Goal: Task Accomplishment & Management: Manage account settings

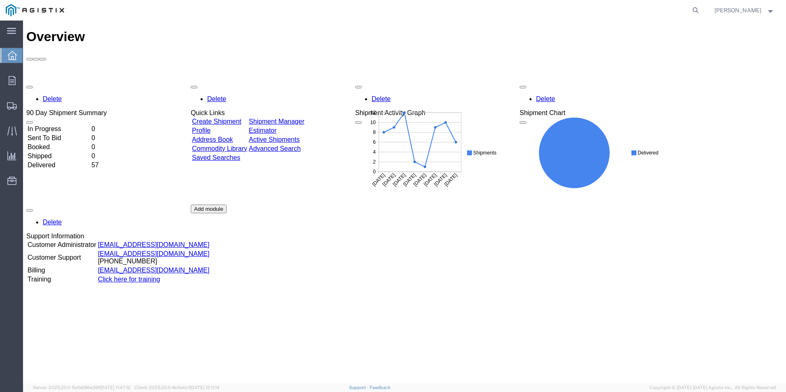
click at [770, 11] on strong "button" at bounding box center [771, 10] width 7 height 3
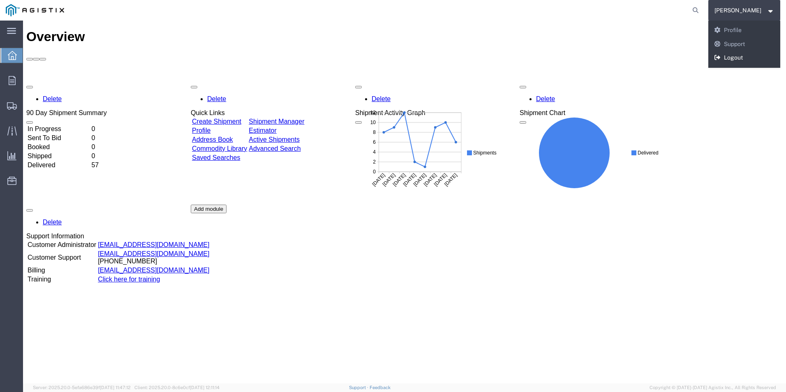
click at [753, 57] on link "Logout" at bounding box center [745, 58] width 72 height 14
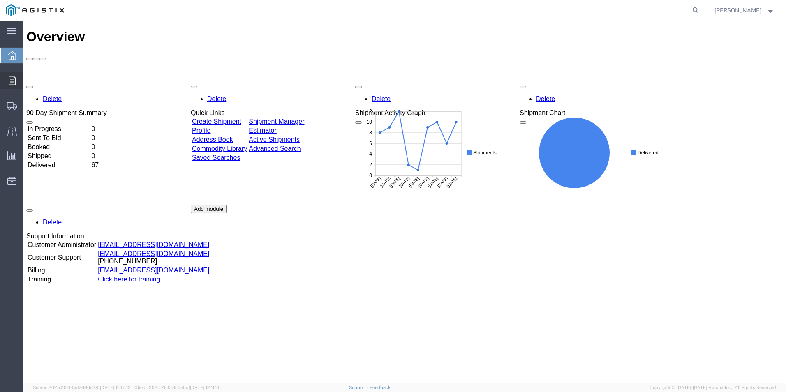
click at [0, 0] on span "Order Manager" at bounding box center [0, 0] width 0 height 0
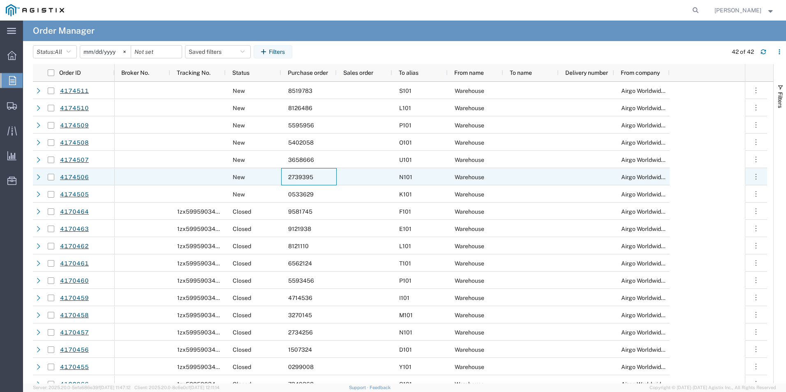
click at [299, 179] on span "2739395" at bounding box center [300, 177] width 25 height 7
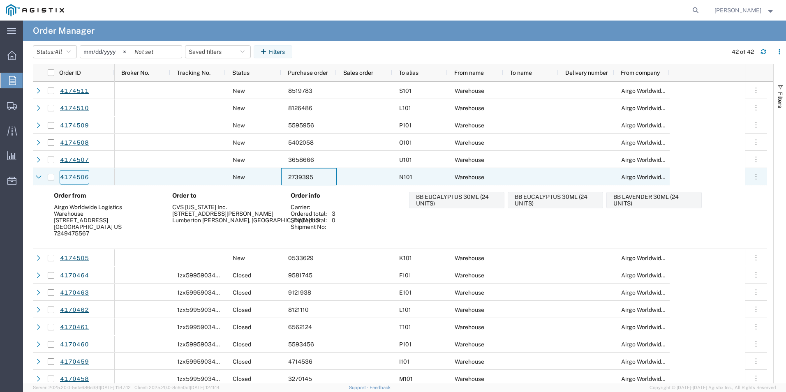
click at [77, 177] on link "4174506" at bounding box center [75, 177] width 30 height 14
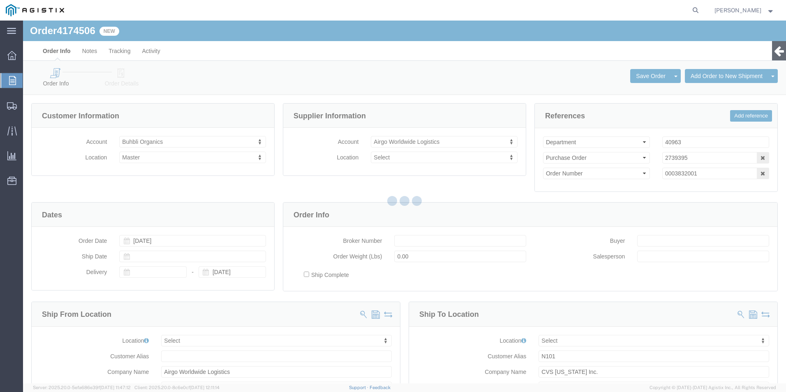
select select
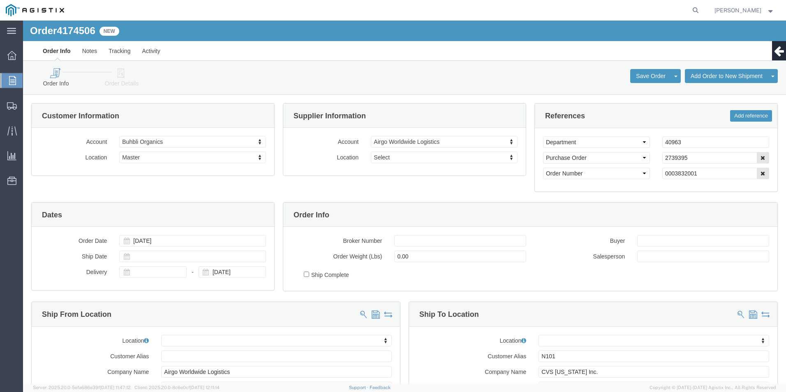
click icon
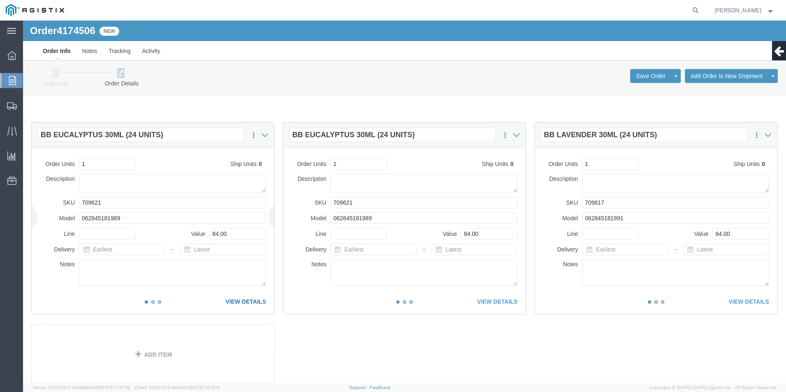
click link "VIEW DETAILS"
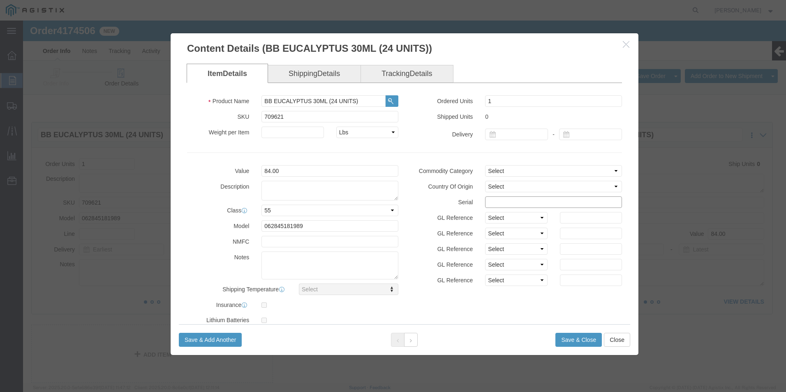
click input "text"
drag, startPoint x: 540, startPoint y: 183, endPoint x: 414, endPoint y: 181, distance: 126.3
click div "Serial 27393951111111111111"
type input "27393951111111111111"
click button "Save & Close"
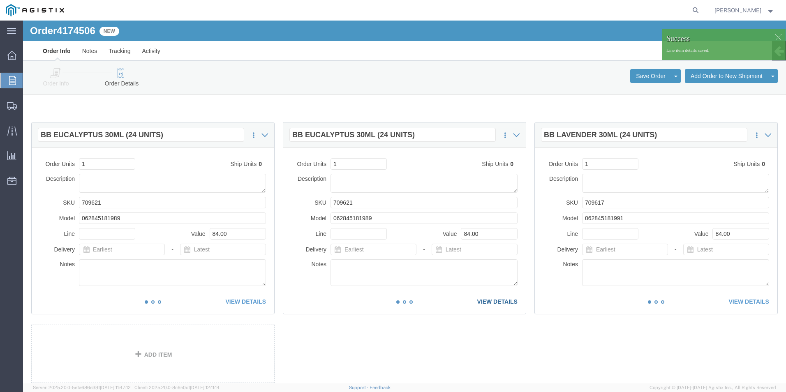
click link "VIEW DETAILS"
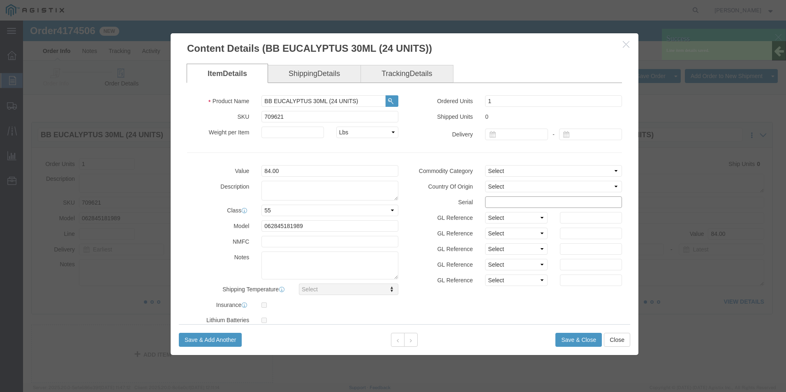
click input "text"
paste input "27393951111111111111"
type input "27393951111111111112"
click button "Save & Close"
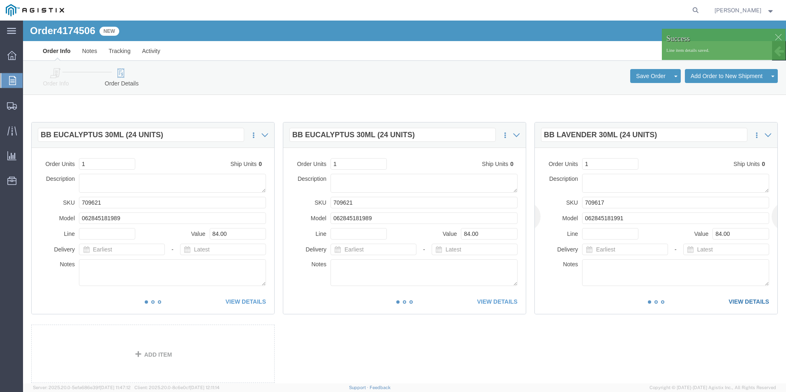
click link "VIEW DETAILS"
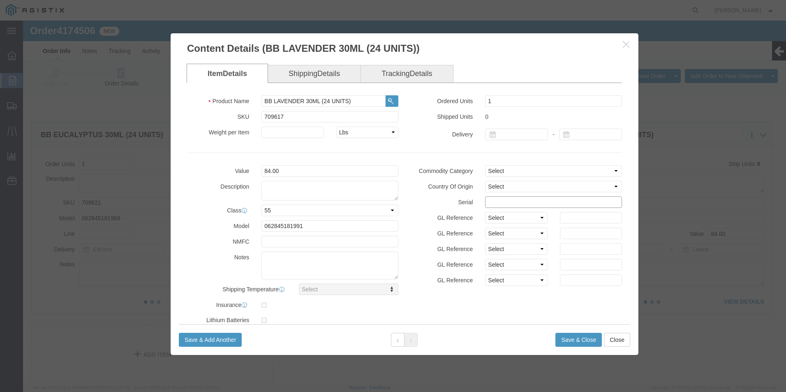
click input "text"
paste input "27393951111111111111"
type input "27393951111111111113"
click button "Save & Close"
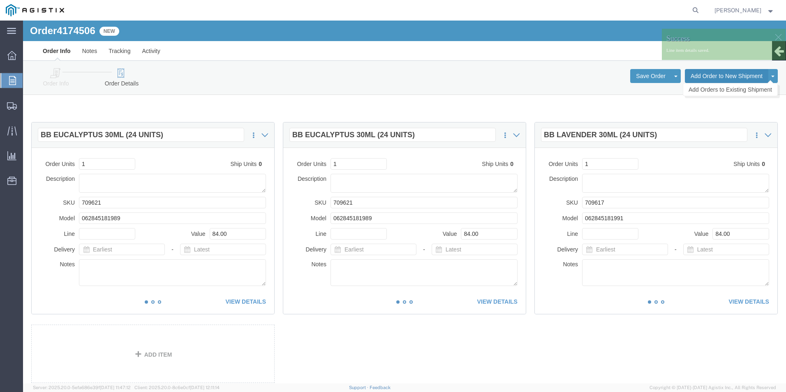
click button "Add Order to New Shipment"
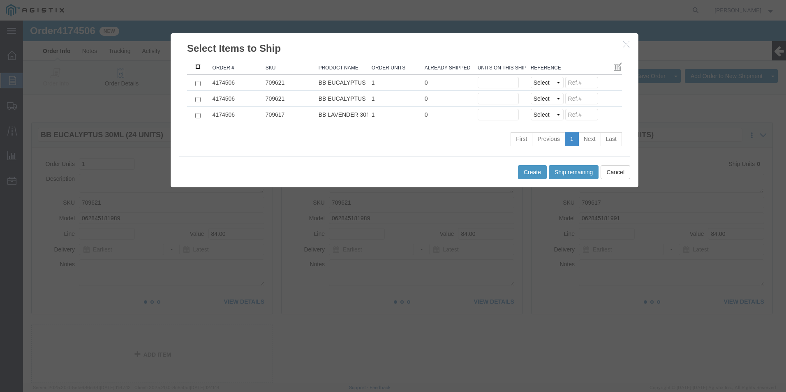
click input ": activate to sort column ascending"
checkbox input "true"
click button "Ship remaining"
type input "1"
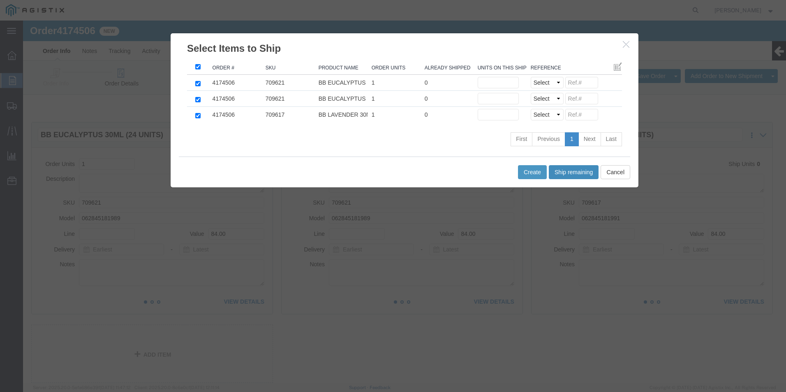
type input "1"
click select "Select Purchase Order Delivery Number"
select select "PO"
click select "Select Purchase Order Delivery Number"
click input
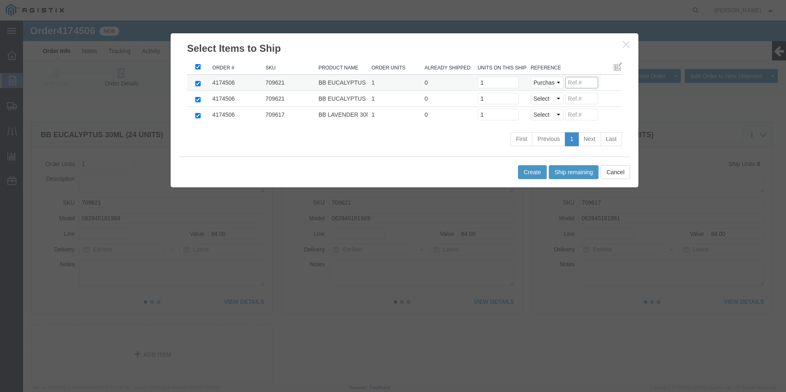
paste input "27393951111111111111"
drag, startPoint x: 567, startPoint y: 62, endPoint x: 480, endPoint y: 65, distance: 86.8
click tr "4174506 709621 BB EUCALYPTUS 30ML (24 UNITS) 1 0 Units on this shipment 1 Selec…"
type input "2739395"
click input
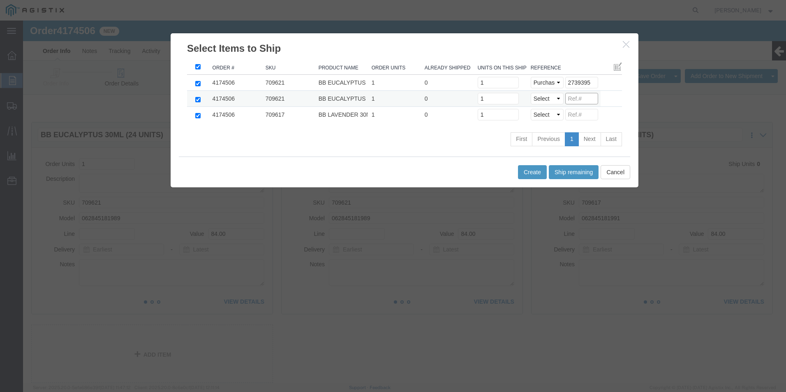
paste input "2739395"
type input "2739395"
click input
paste input "2739395"
type input "2739395"
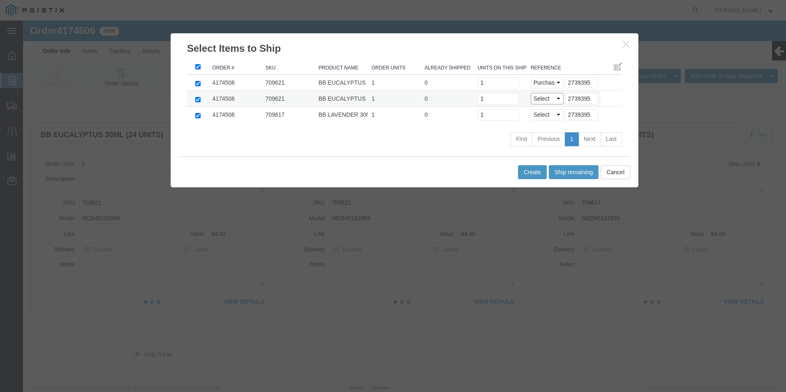
click select "Select Purchase Order Delivery Number"
select select "PO"
click select "Select Purchase Order Delivery Number"
select select "PO"
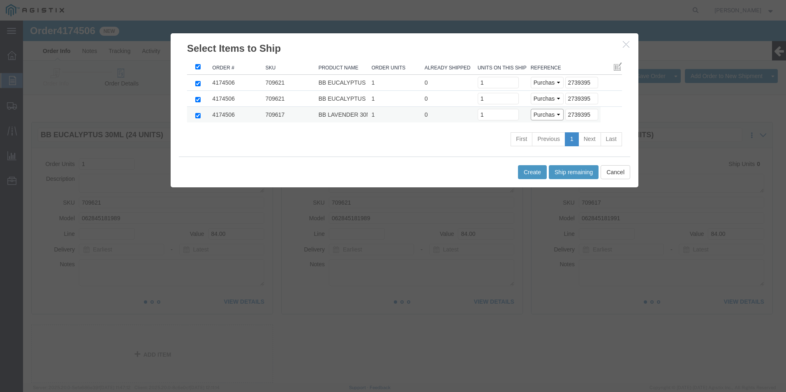
click select "Select Purchase Order Delivery Number"
click button "Create"
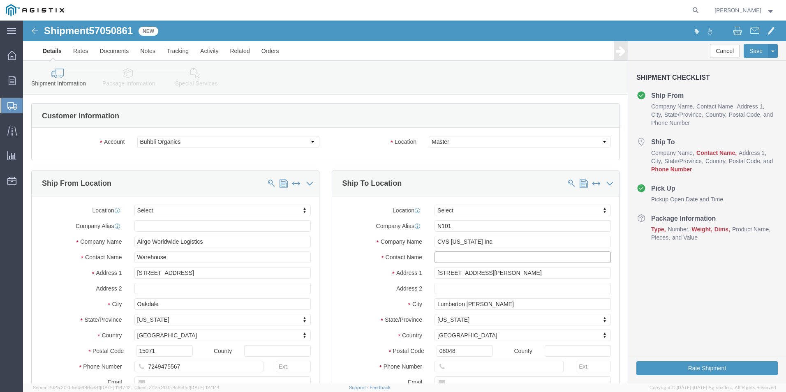
click input "text"
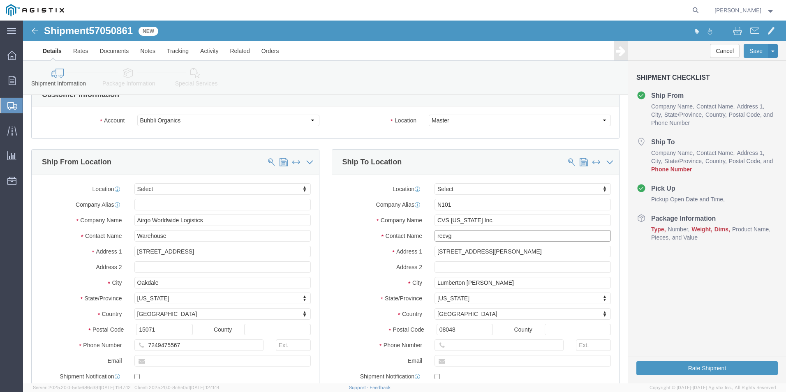
scroll to position [41, 0]
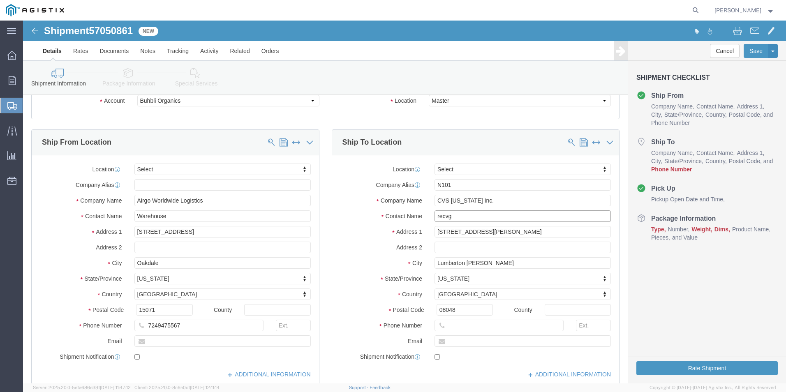
type input "recvg"
click input "text"
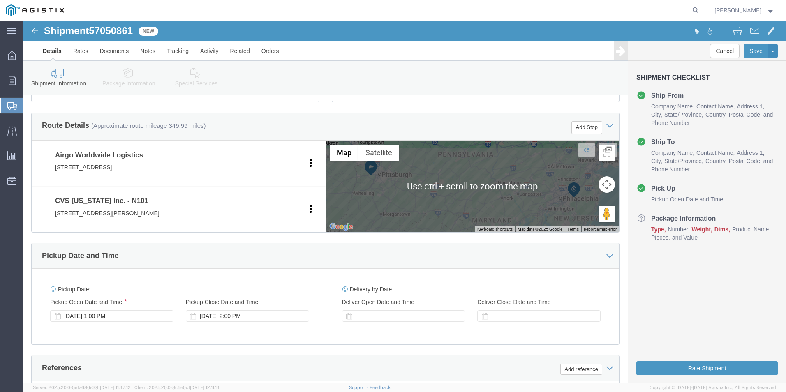
type input "[PHONE_NUMBER]"
click div
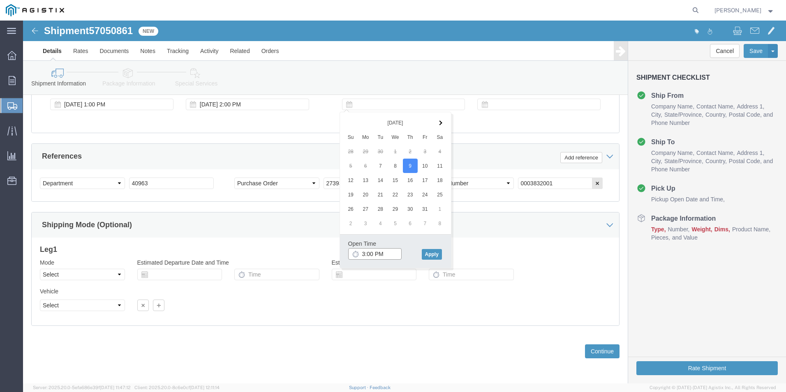
click input "3:00 PM"
type input "2:00 PM"
click button "Apply"
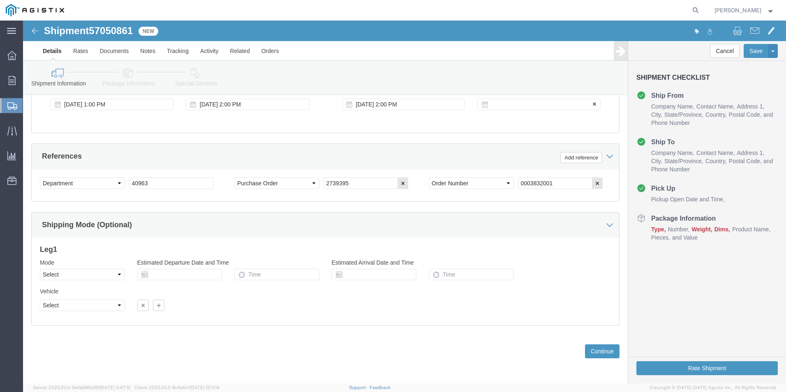
click div
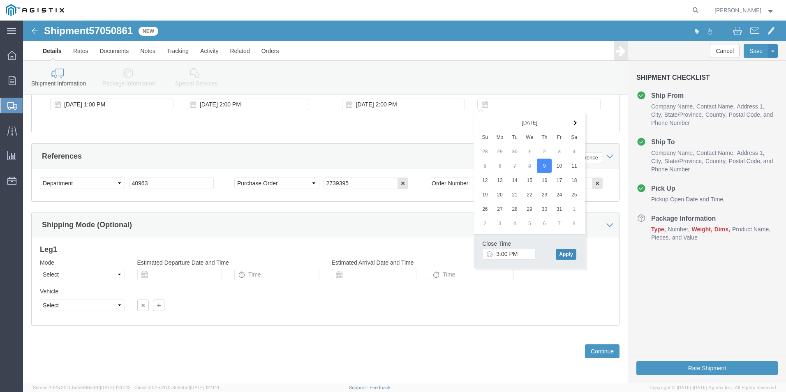
click button "Apply"
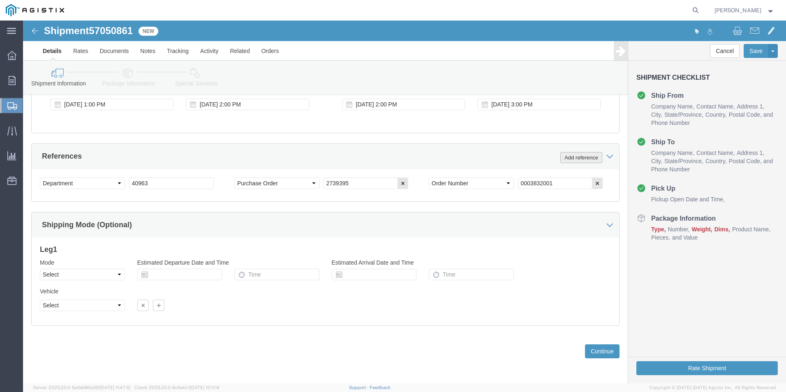
click button "Add reference"
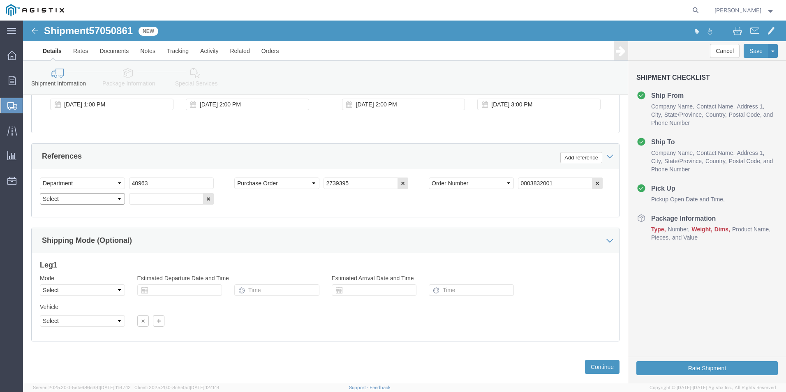
click select "Select Account Type Activity ID Airline Appointment Number ASN Batch Request # …"
select select "BOL"
click select "Select Account Type Activity ID Airline Appointment Number ASN Batch Request # …"
click input "text"
type input "4174506"
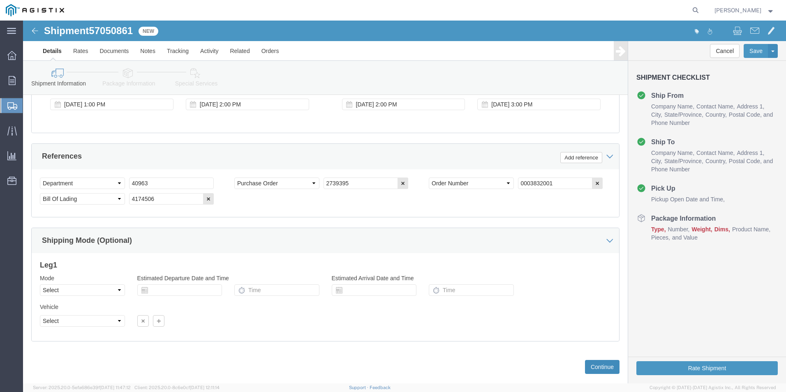
click button "Continue"
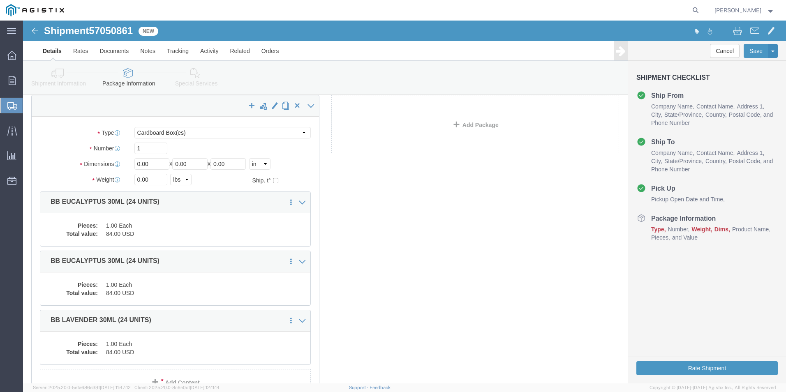
scroll to position [0, 0]
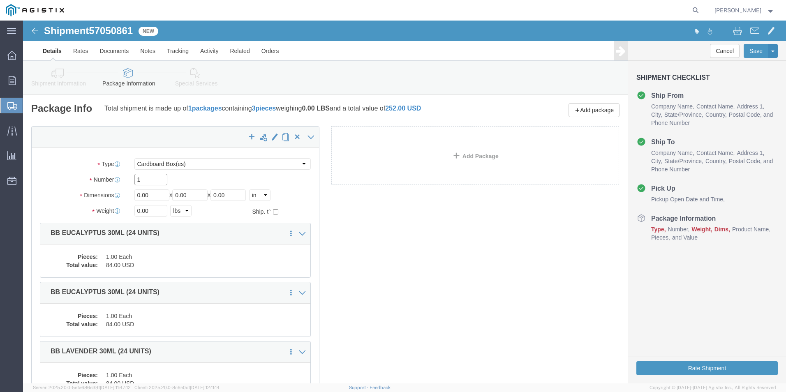
drag, startPoint x: 119, startPoint y: 161, endPoint x: 66, endPoint y: 162, distance: 52.7
click div "Number 1"
type input "3"
drag, startPoint x: 130, startPoint y: 173, endPoint x: 59, endPoint y: 175, distance: 70.8
click div "Dimensions Length 0.00 x Width 0.00 x Height 0.00 Select cm ft in"
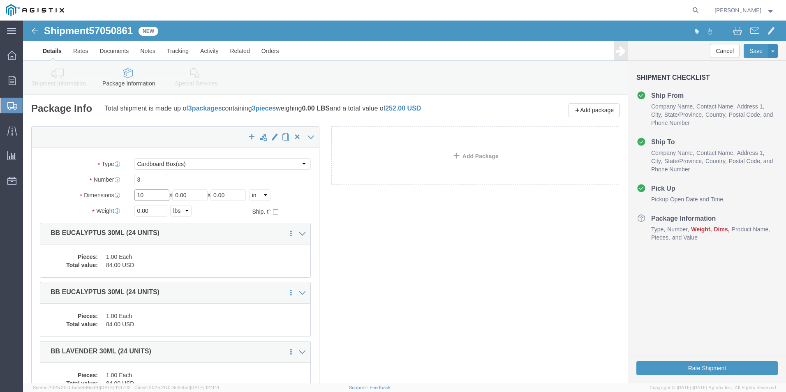
type input "10"
type input "15"
click button "Rate Shipment"
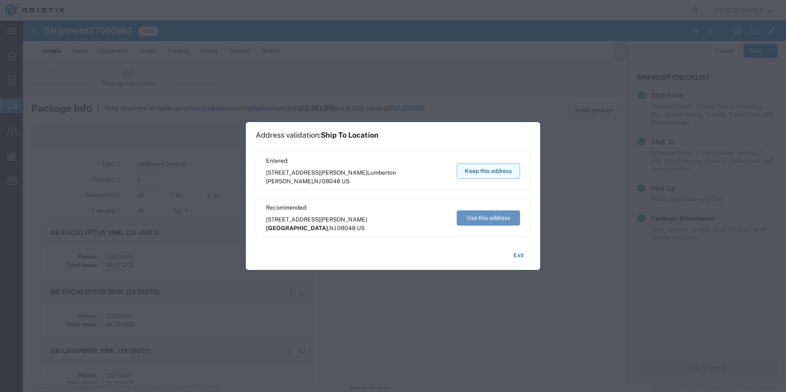
click at [493, 170] on button "Keep this address" at bounding box center [488, 171] width 63 height 15
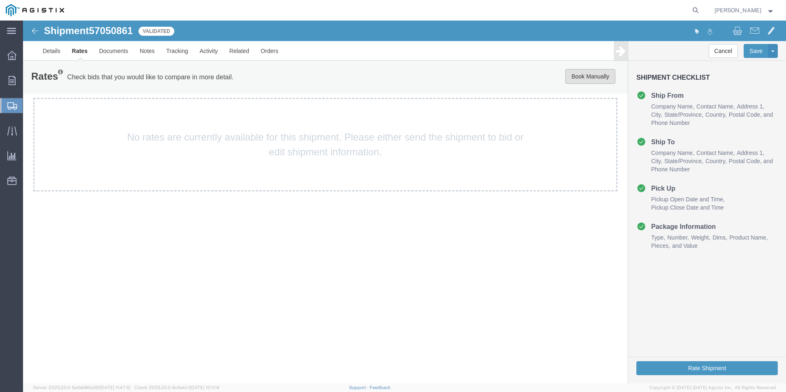
click at [581, 79] on button "Book Manually" at bounding box center [591, 76] width 50 height 15
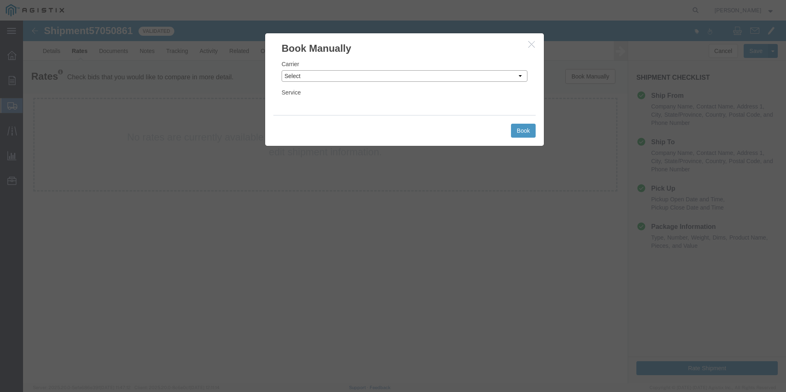
click at [376, 76] on select "Select Add New Carrier (and default service) ACI Guide APC Airport Google Milea…" at bounding box center [405, 76] width 246 height 12
select select "12"
click at [282, 70] on select "Select Add New Carrier (and default service) ACI Guide APC Airport Google Milea…" at bounding box center [405, 76] width 246 height 12
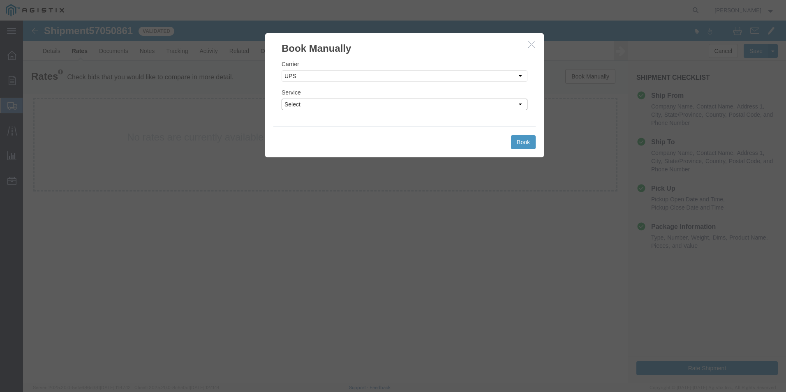
click at [368, 104] on select "Select 2nd Day Air 2nd Day Air A.M. 3 Day Select BOUND PRINTED MATTER, UPS DELI…" at bounding box center [405, 105] width 246 height 12
select select "42"
click at [282, 99] on select "Select 2nd Day Air 2nd Day Air A.M. 3 Day Select BOUND PRINTED MATTER, UPS DELI…" at bounding box center [405, 105] width 246 height 12
click at [526, 140] on button "Book" at bounding box center [523, 142] width 25 height 14
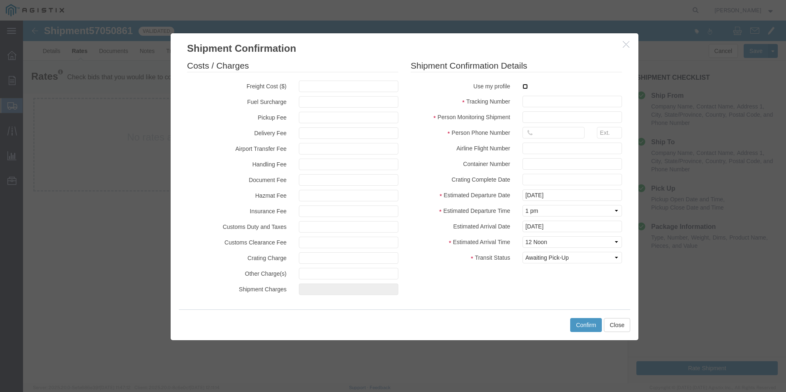
click at [527, 85] on input "checkbox" at bounding box center [525, 86] width 5 height 5
checkbox input "true"
type input "[PERSON_NAME]"
type input "[PHONE_NUMBER]"
click at [533, 101] on input "text" at bounding box center [573, 102] width 100 height 12
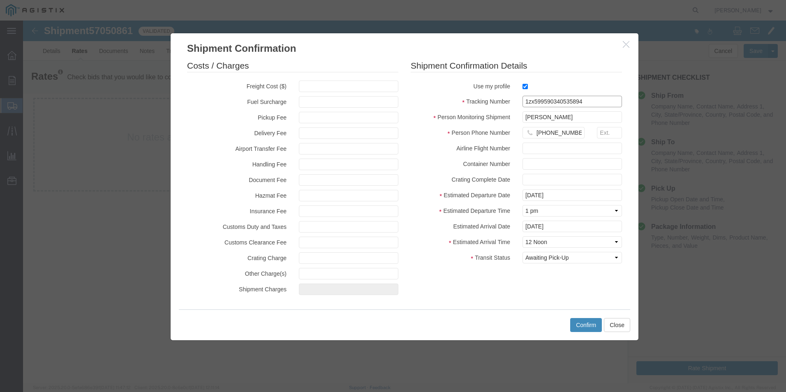
type input "1zx599590340535894"
click at [586, 325] on button "Confirm" at bounding box center [587, 325] width 32 height 14
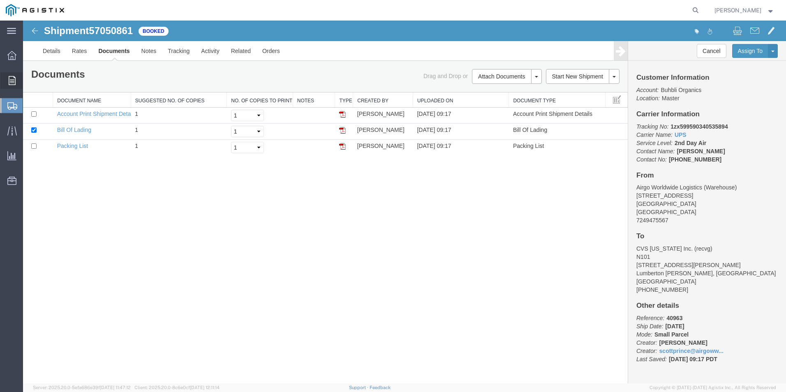
click at [0, 0] on span "Order Manager" at bounding box center [0, 0] width 0 height 0
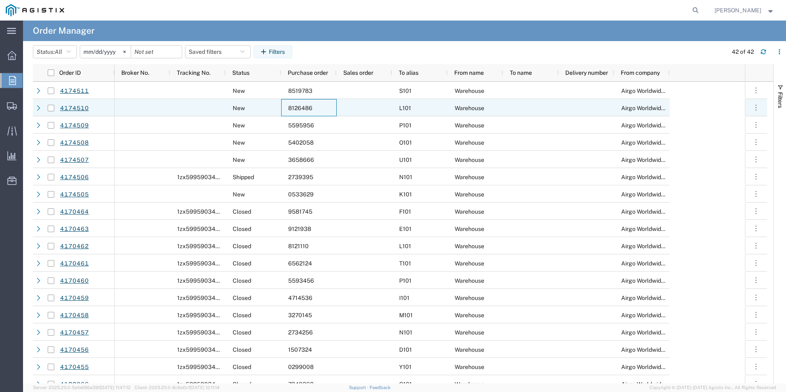
click at [299, 107] on span "8126486" at bounding box center [300, 108] width 24 height 7
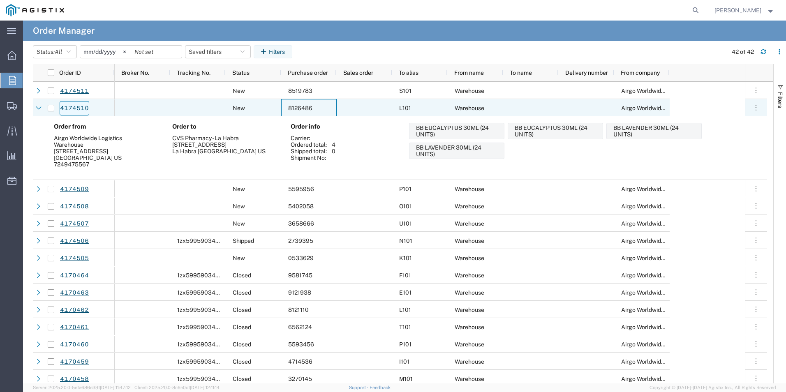
click at [70, 108] on link "4174510" at bounding box center [75, 108] width 30 height 14
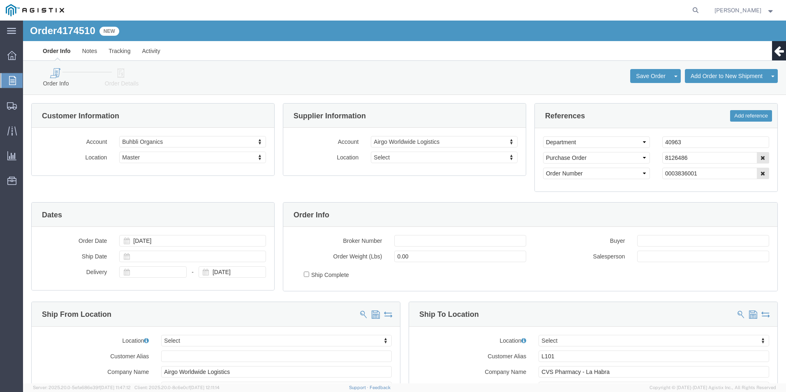
select select
click icon
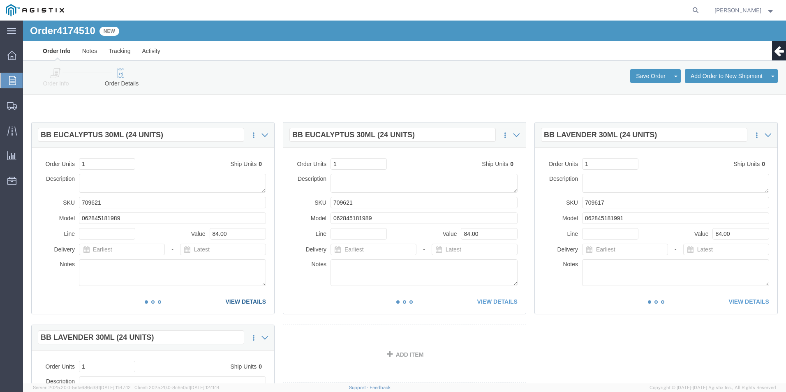
click link "VIEW DETAILS"
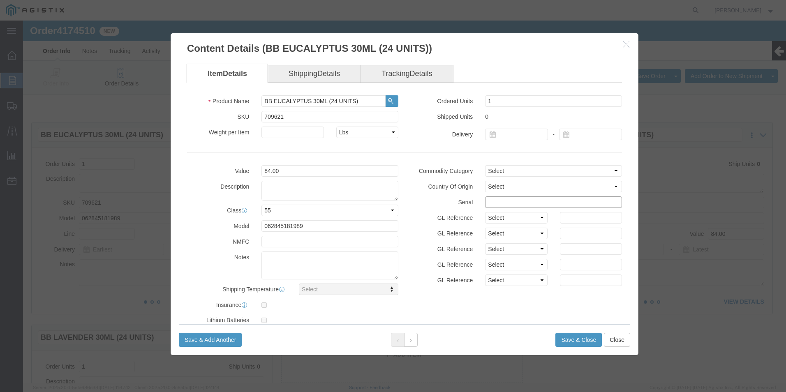
click input "text"
drag, startPoint x: 525, startPoint y: 180, endPoint x: 453, endPoint y: 174, distance: 72.2
click div "Commodity Category Select Country Of Origin Select [GEOGRAPHIC_DATA] [GEOGRAPHI…"
type input "81264861111111111111"
click button "Save & Close"
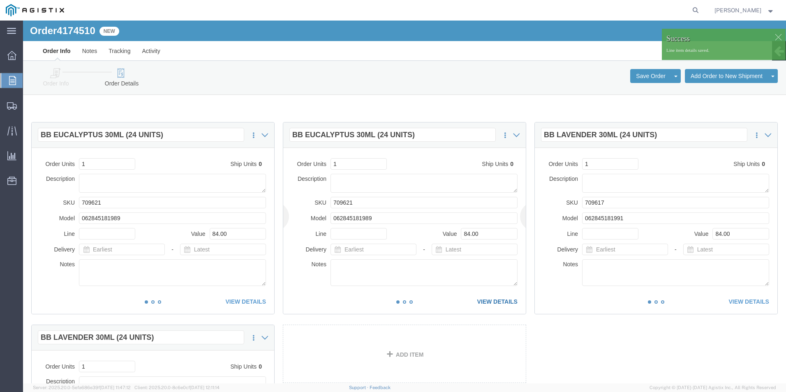
click link "VIEW DETAILS"
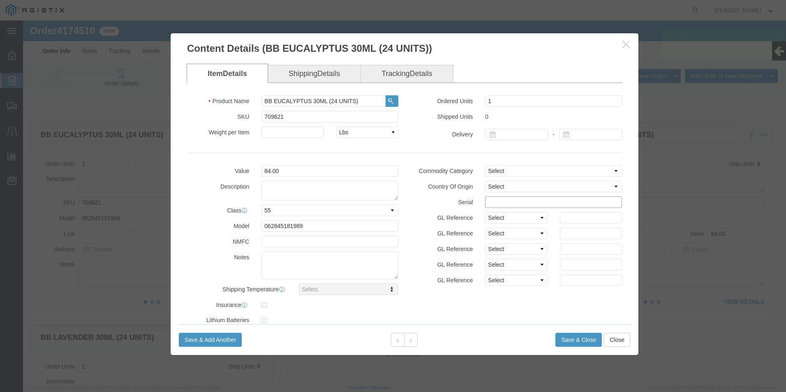
click input "text"
paste input "81264861111111111111"
type input "81264861111111111112"
click button "Save & Close"
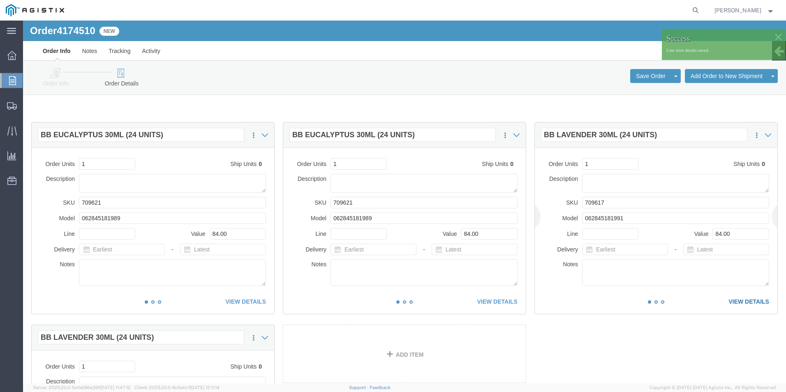
click link "VIEW DETAILS"
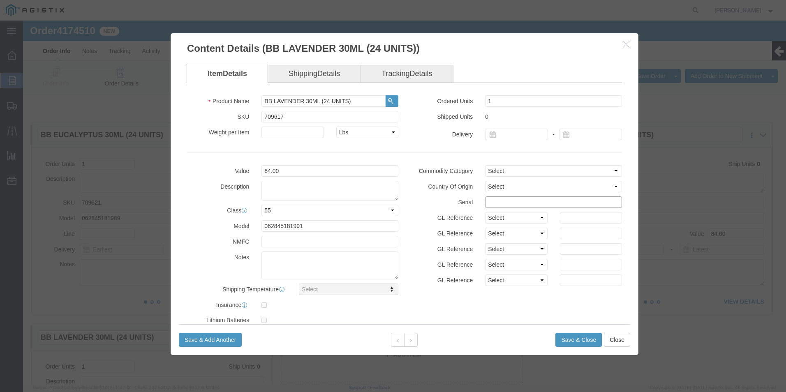
click input "text"
paste input "81264861111111111111"
type input "81264861111111111113"
click button "Save & Close"
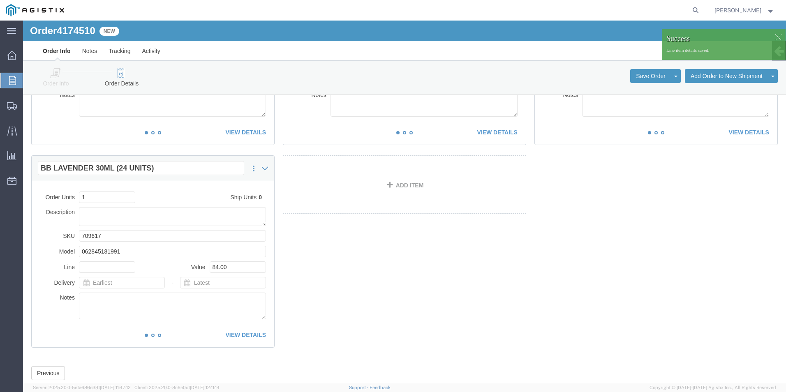
scroll to position [191, 0]
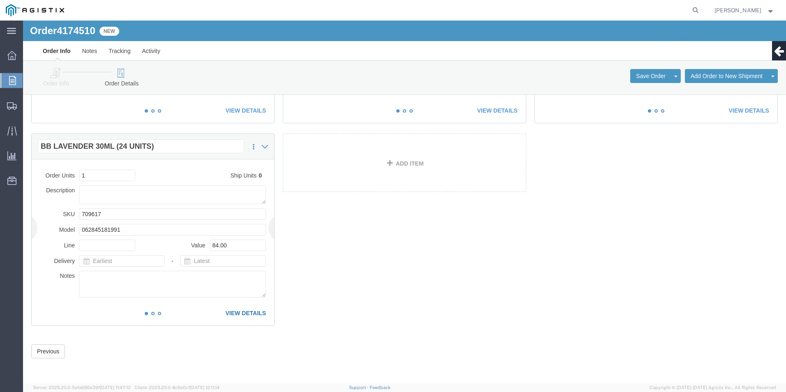
click link "VIEW DETAILS"
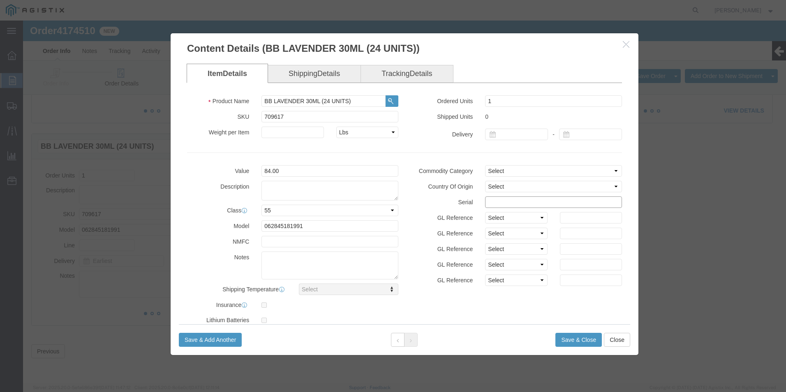
click input "text"
paste input "81264861111111111111"
type input "81264861111111111115"
click button "Save & Close"
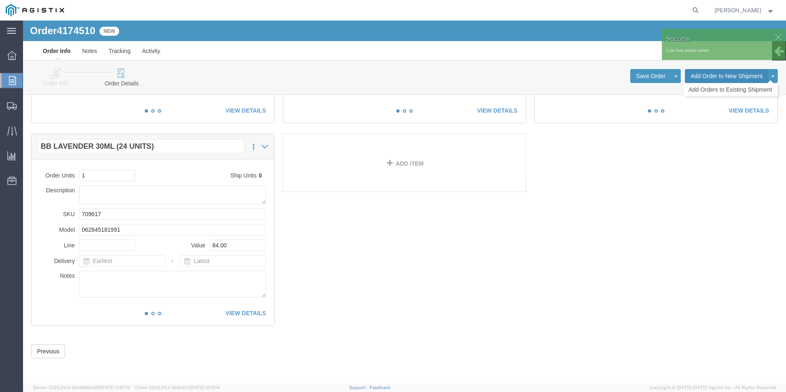
click button "Add Order to New Shipment"
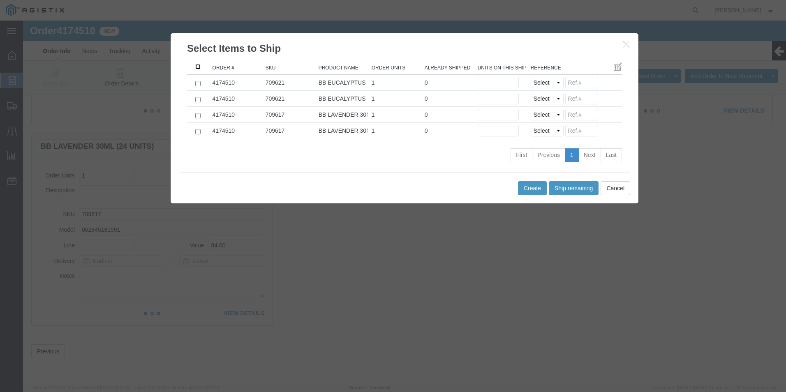
click input ": activate to sort column descending"
checkbox input "true"
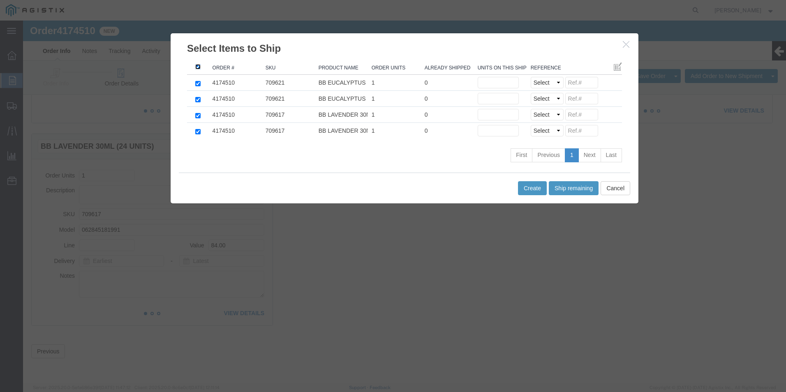
checkbox input "true"
click button "Ship remaining"
type input "1"
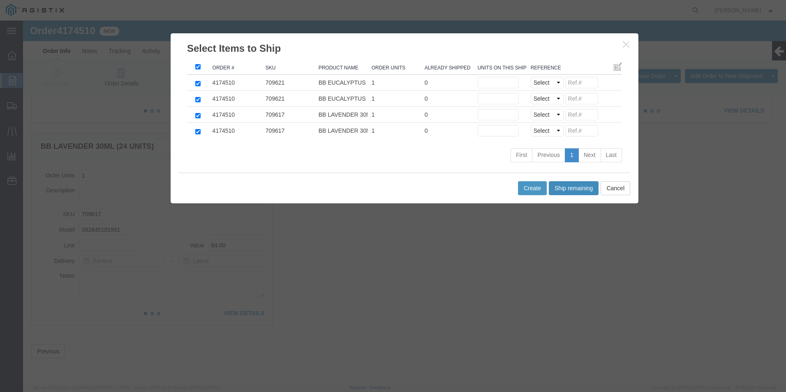
type input "1"
click select "Select Purchase Order Delivery Number"
select select "PO"
click select "Select Purchase Order Delivery Number"
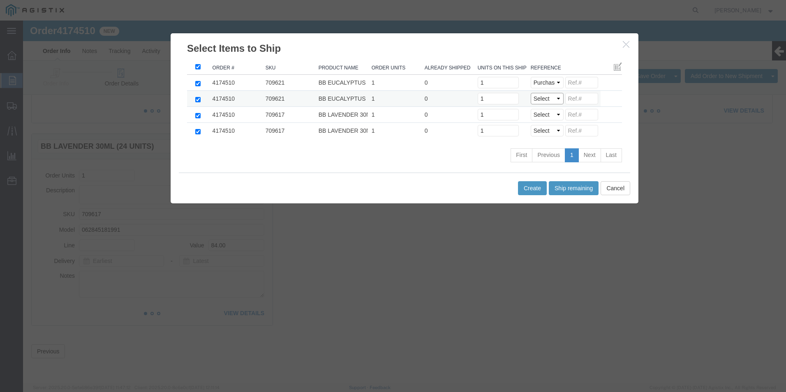
select select "PO"
click select "Select Purchase Order Delivery Number"
select select "PO"
click select "Select Purchase Order Delivery Number"
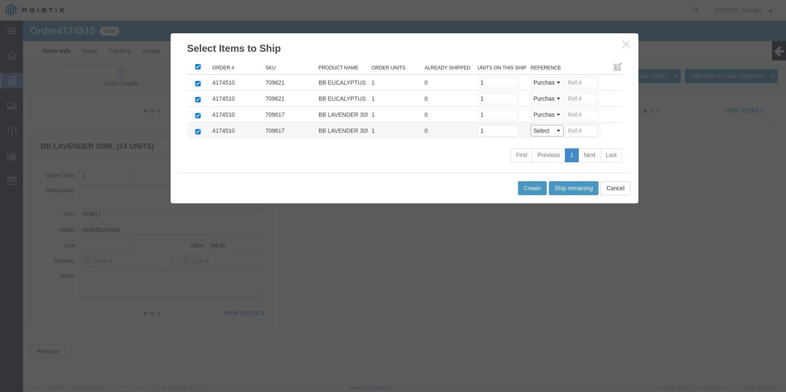
click select "Select Purchase Order Delivery Number"
select select "PO"
click select "Select Purchase Order Delivery Number"
click input
paste input "81264861111111111111"
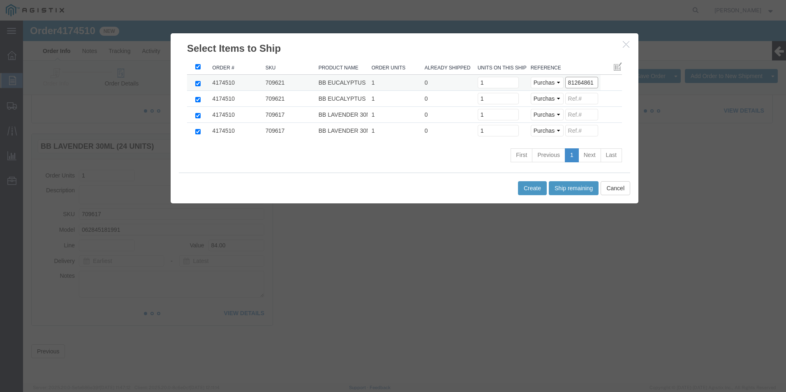
scroll to position [0, 0]
drag, startPoint x: 569, startPoint y: 62, endPoint x: 489, endPoint y: 62, distance: 80.2
click tr "4174510 709621 BB EUCALYPTUS 30ML (24 UNITS) 1 0 Units on this shipment 1 Selec…"
type input "8126486"
click input
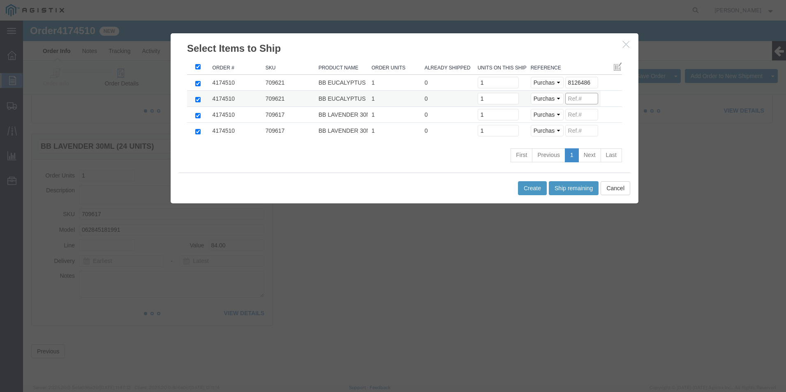
paste input "8126486"
type input "8126486"
click input
paste input "8126486"
type input "8126486"
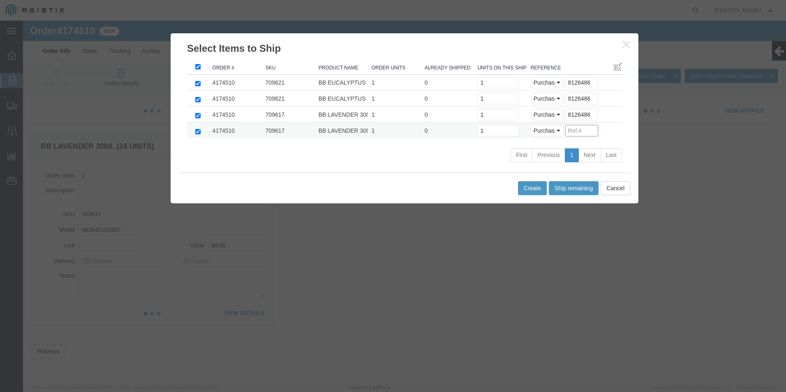
click input
paste input "8126486"
type input "8126486"
click button "Create"
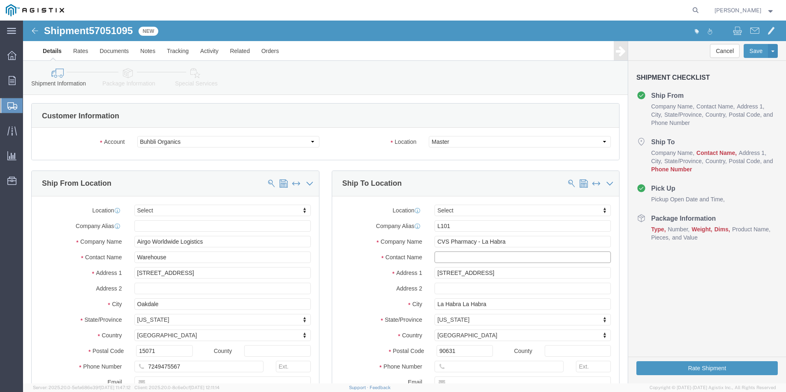
click input "text"
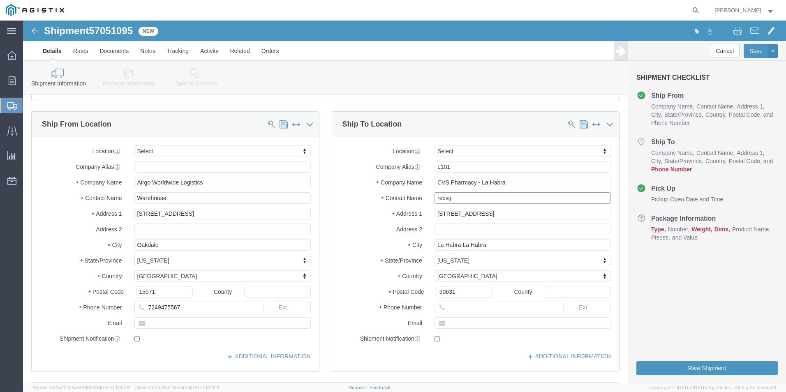
scroll to position [82, 0]
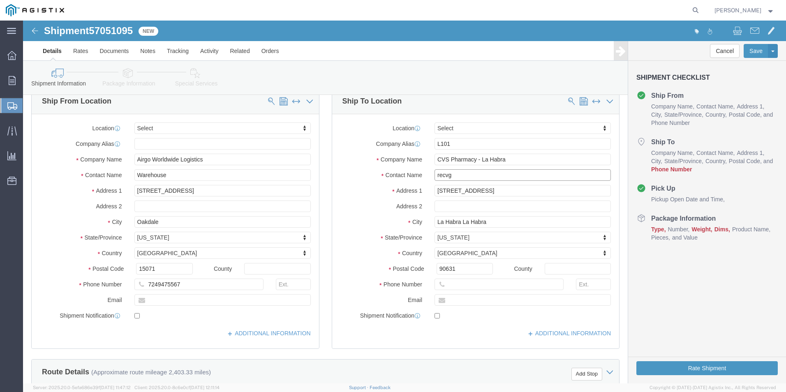
type input "recvg"
click input "text"
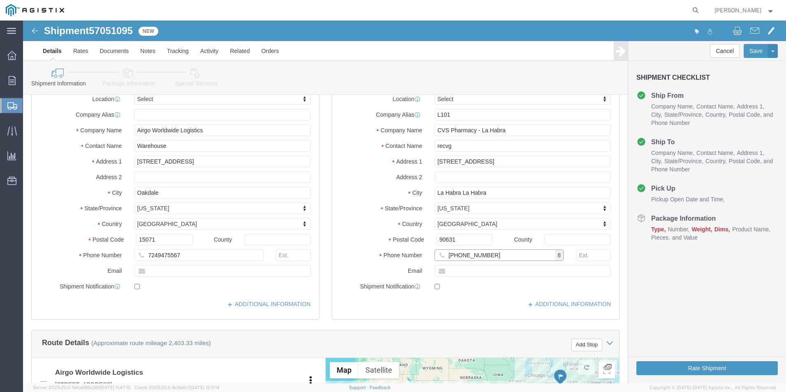
type input "[PHONE_NUMBER]"
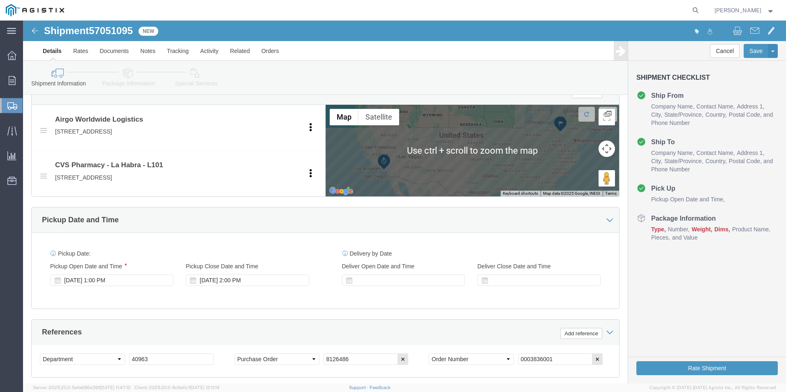
scroll to position [370, 0]
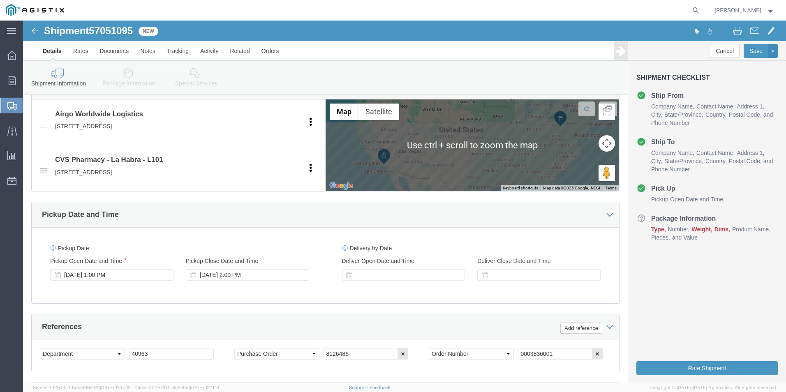
click div
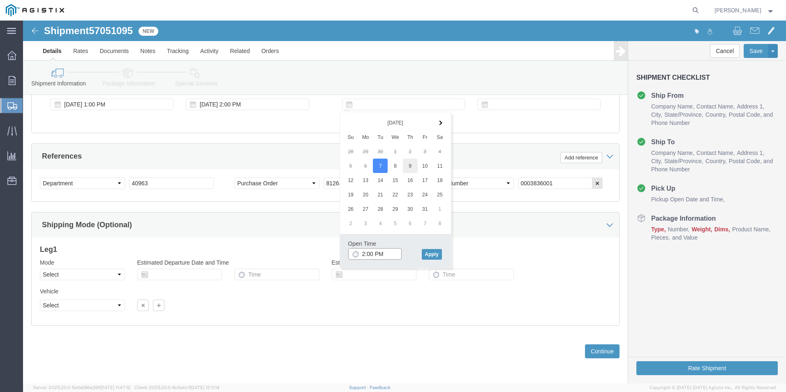
type input "2:00 PM"
click button "Apply"
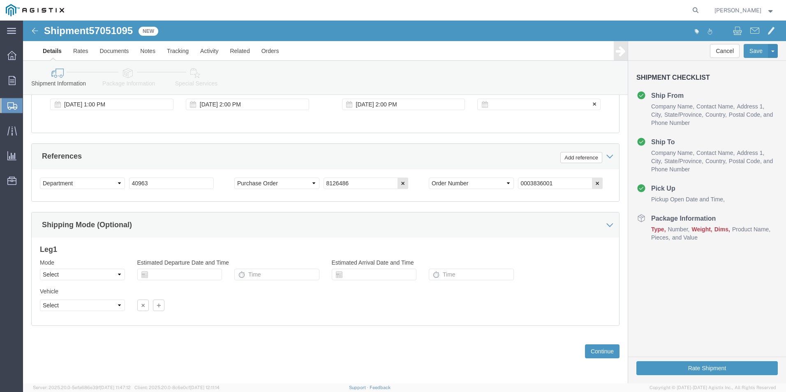
click div
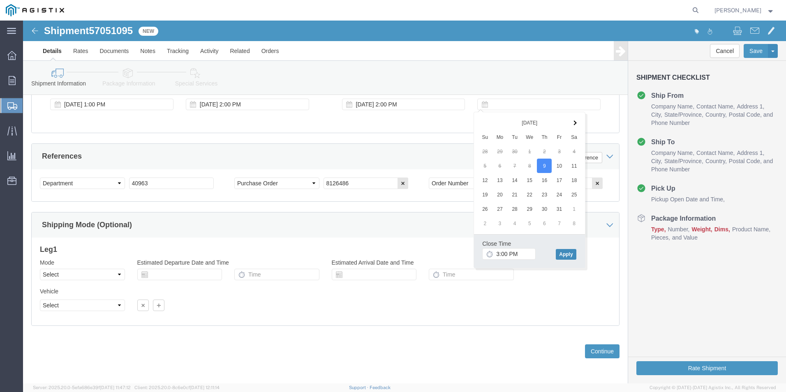
click button "Apply"
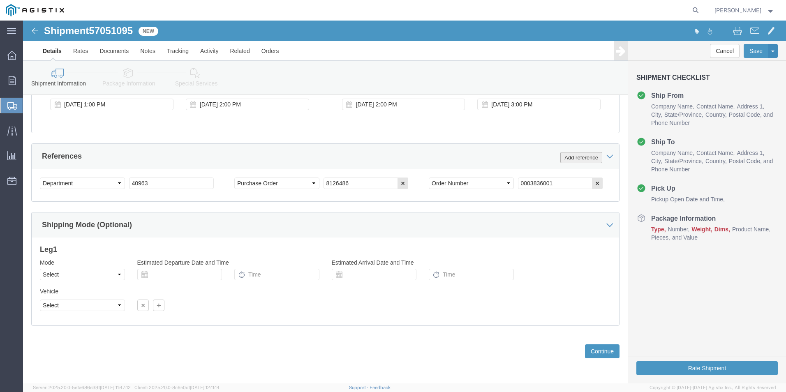
drag, startPoint x: 549, startPoint y: 138, endPoint x: 520, endPoint y: 141, distance: 28.6
click button "Add reference"
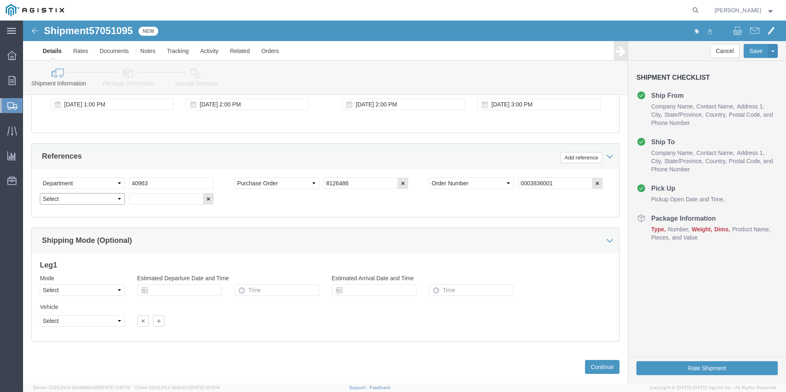
click select "Select Account Type Activity ID Airline Appointment Number ASN Batch Request # …"
select select "BOL"
click select "Select Account Type Activity ID Airline Appointment Number ASN Batch Request # …"
click input "text"
type input "4174510"
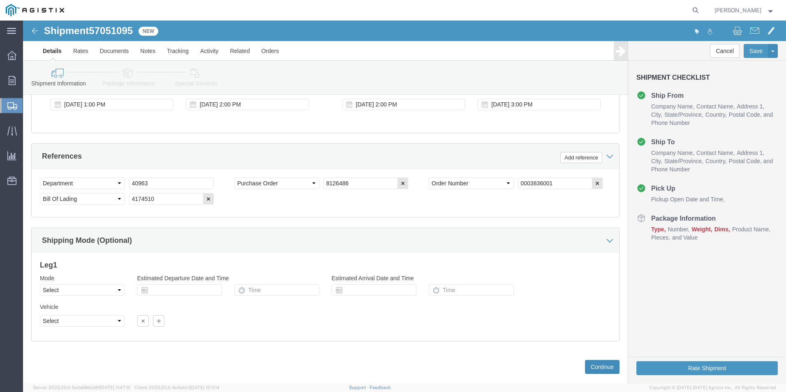
click button "Continue"
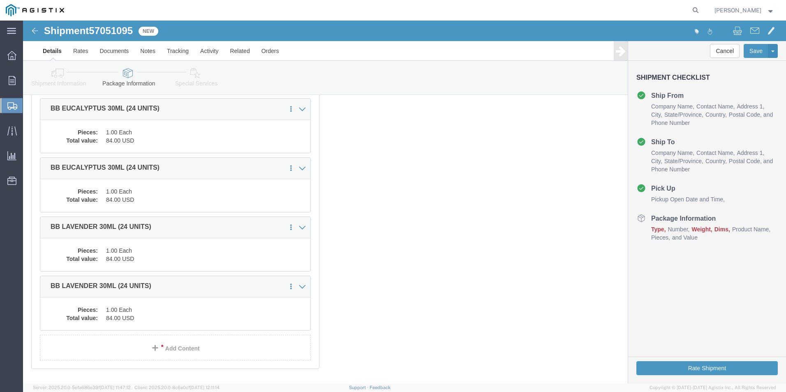
scroll to position [168, 0]
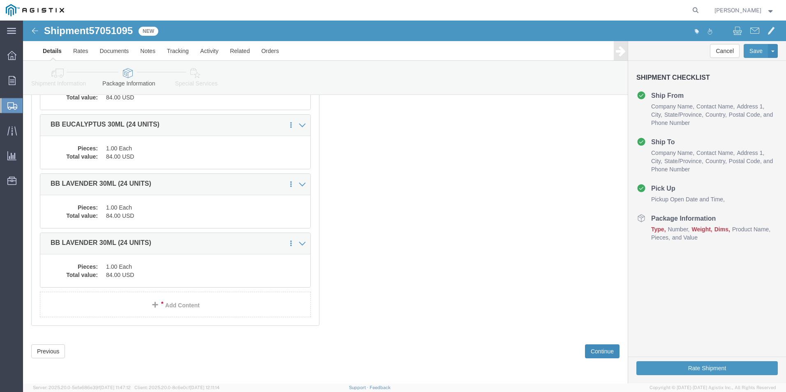
click button "Continue"
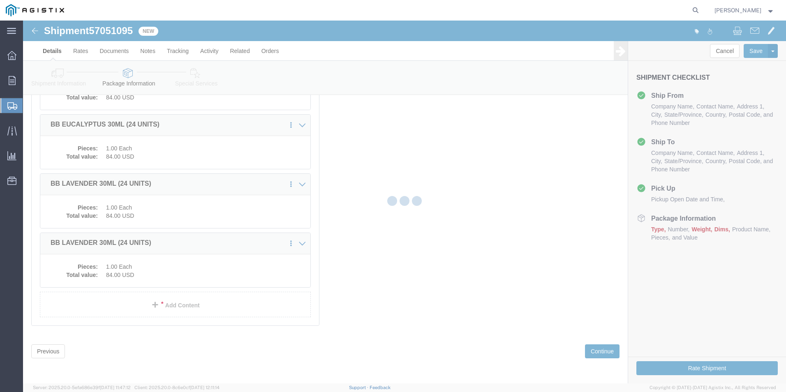
select select
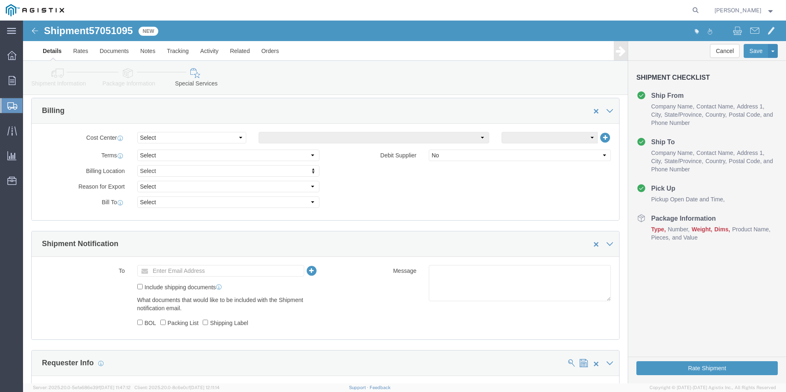
scroll to position [494, 0]
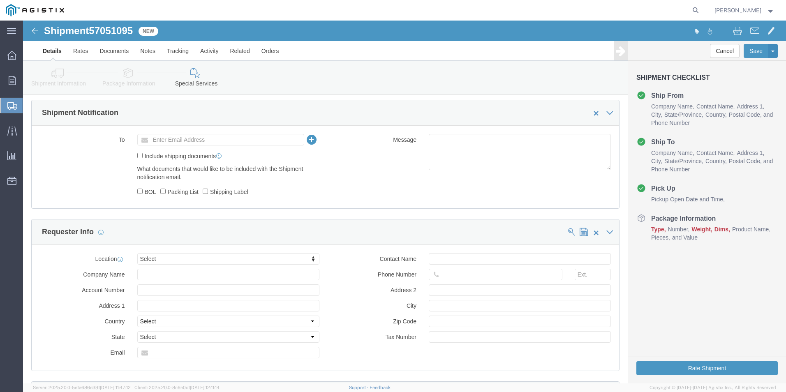
click img
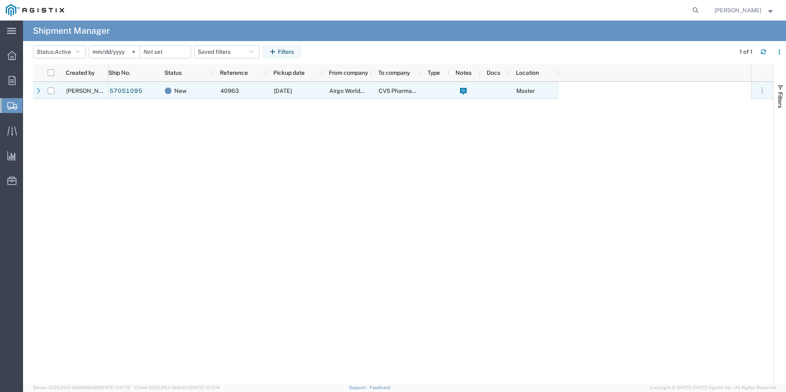
click at [515, 91] on div "Master" at bounding box center [534, 90] width 49 height 17
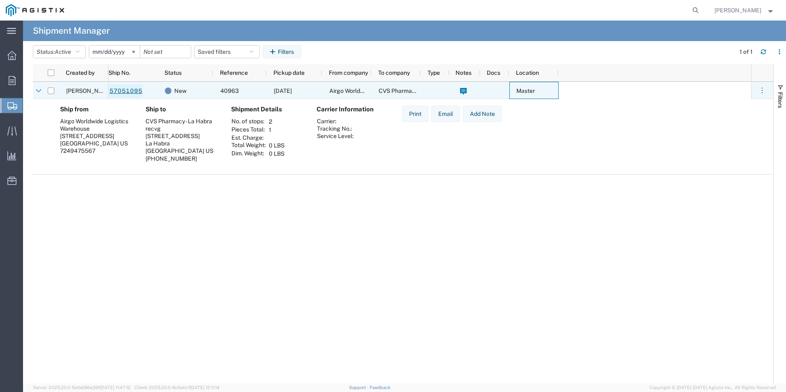
click at [124, 91] on link "57051095" at bounding box center [126, 91] width 34 height 13
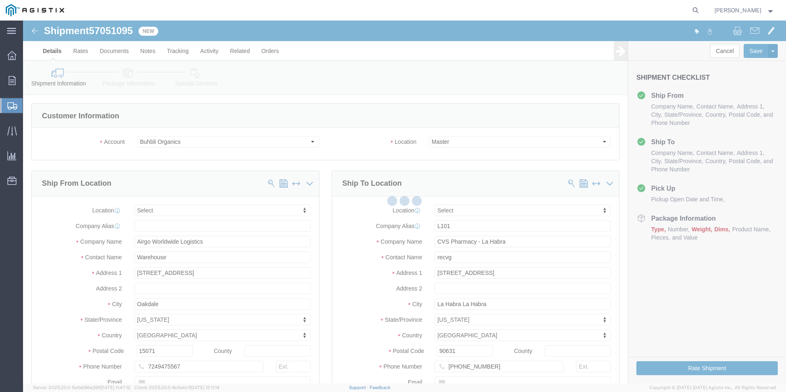
select select
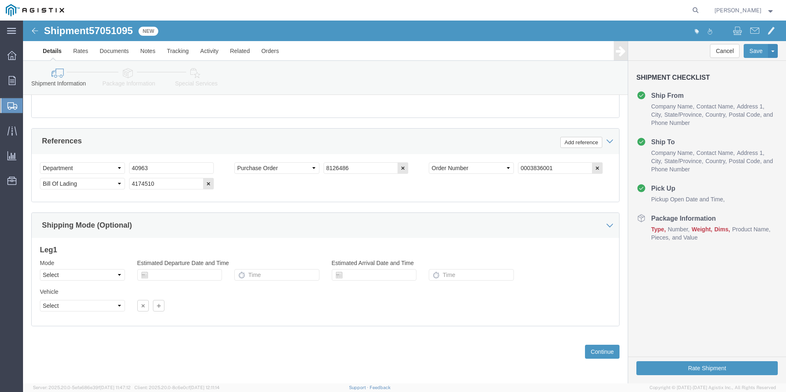
scroll to position [557, 0]
click button "Continue"
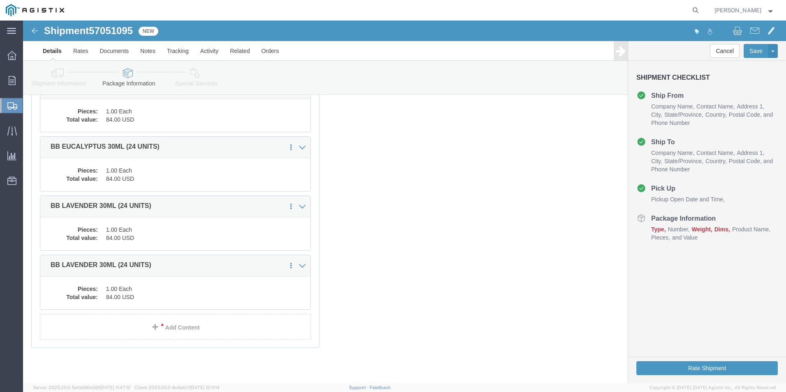
scroll to position [0, 0]
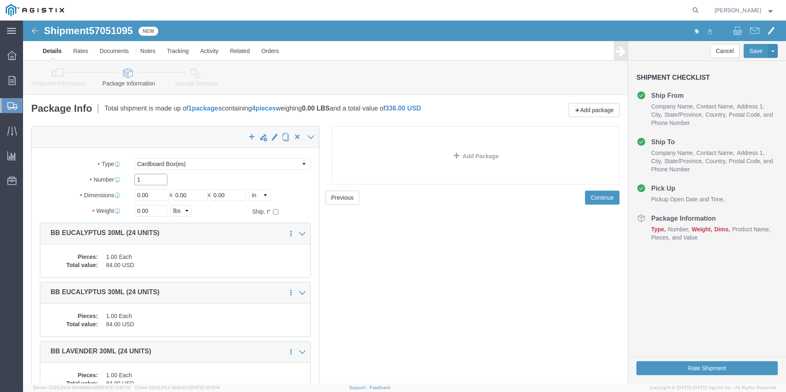
drag, startPoint x: 133, startPoint y: 161, endPoint x: 9, endPoint y: 165, distance: 123.5
click div "Package Type Select Bale(s) Basket(s) Bolt(s) Bottle(s) Buckets Bulk Bundle(s) …"
type input "4"
click div "Dimensions Length 0.00 x Width 0.00 x Height 0.00 Select cm ft in"
type input "10"
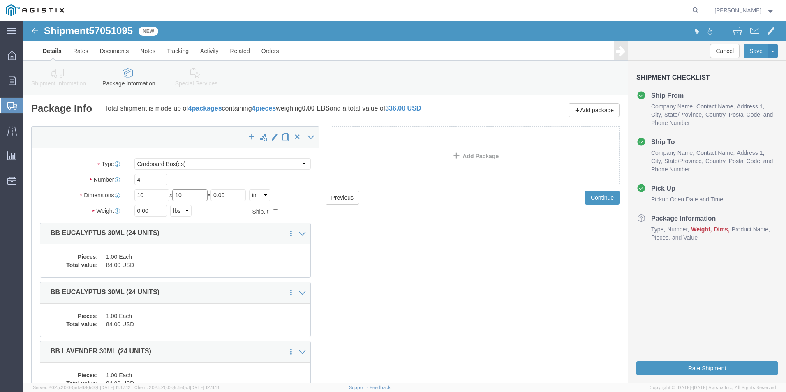
type input "10"
type input "20"
click div "Length 10 x Width 10 x Height 10 Select cm ft in"
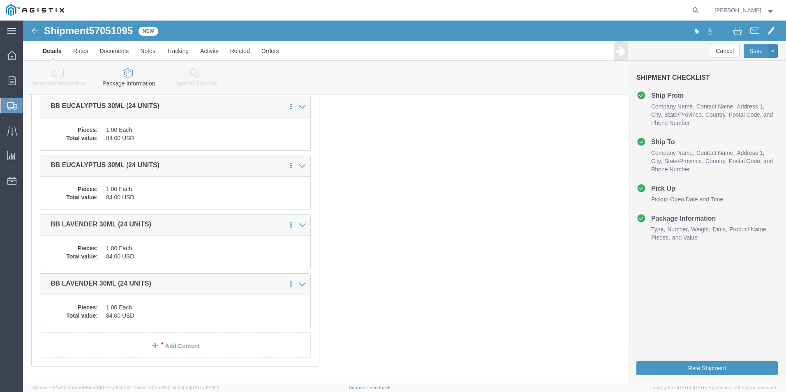
scroll to position [146, 0]
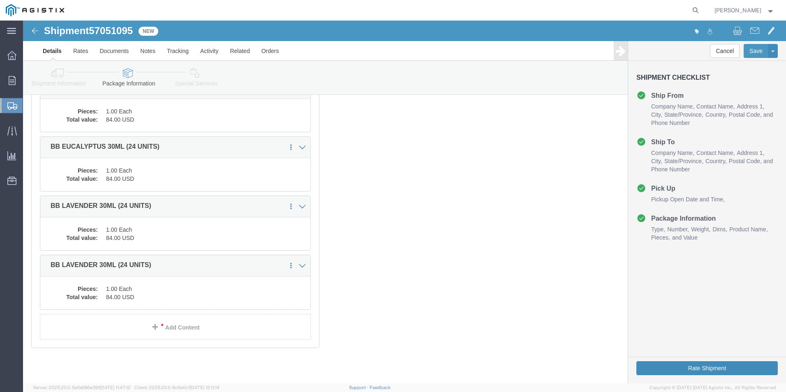
click button "Rate Shipment"
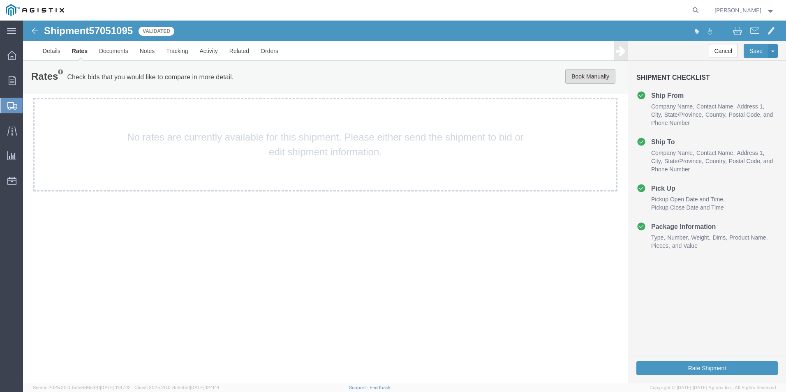
click at [580, 77] on button "Book Manually" at bounding box center [591, 76] width 50 height 15
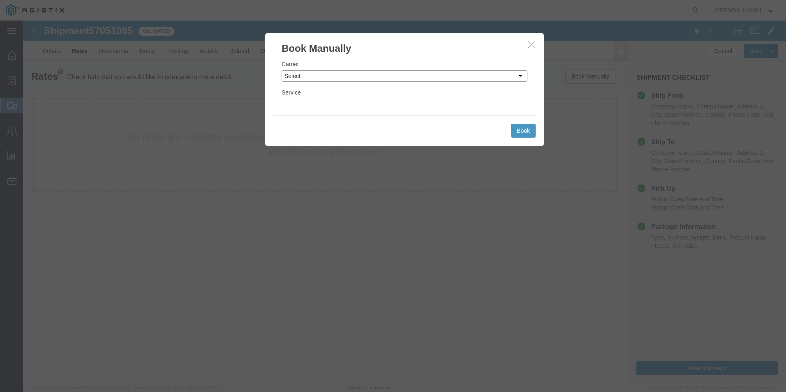
click at [339, 76] on select "Select Add New Carrier (and default service) ACI Guide APC Airport Google Milea…" at bounding box center [405, 76] width 246 height 12
select select "12"
click at [282, 70] on select "Select Add New Carrier (and default service) ACI Guide APC Airport Google Milea…" at bounding box center [405, 76] width 246 height 12
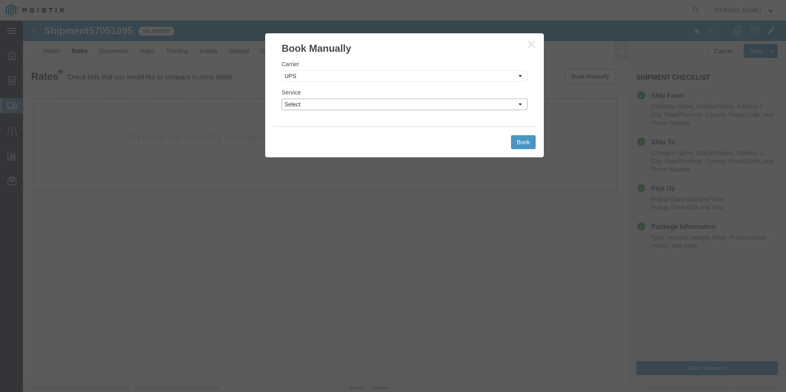
click at [372, 106] on select "Select 2nd Day Air 2nd Day Air A.M. 3 Day Select BOUND PRINTED MATTER, UPS DELI…" at bounding box center [405, 105] width 246 height 12
select select "42"
click at [282, 99] on select "Select 2nd Day Air 2nd Day Air A.M. 3 Day Select BOUND PRINTED MATTER, UPS DELI…" at bounding box center [405, 105] width 246 height 12
click at [529, 141] on button "Book" at bounding box center [523, 142] width 25 height 14
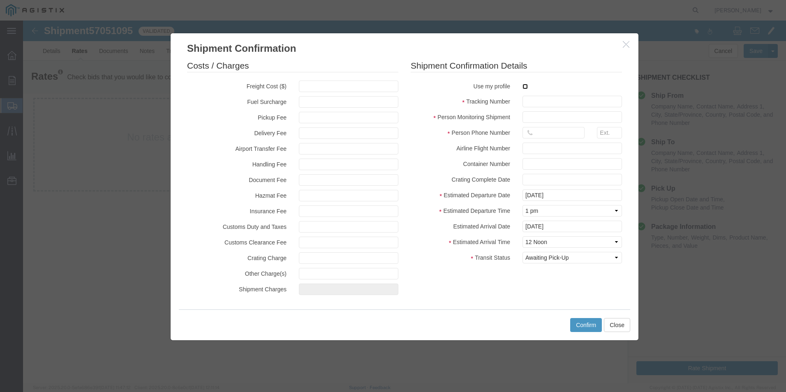
click at [525, 87] on input "checkbox" at bounding box center [525, 86] width 5 height 5
checkbox input "true"
type input "[PERSON_NAME]"
type input "[PHONE_NUMBER]"
click at [535, 100] on input "text" at bounding box center [573, 102] width 100 height 12
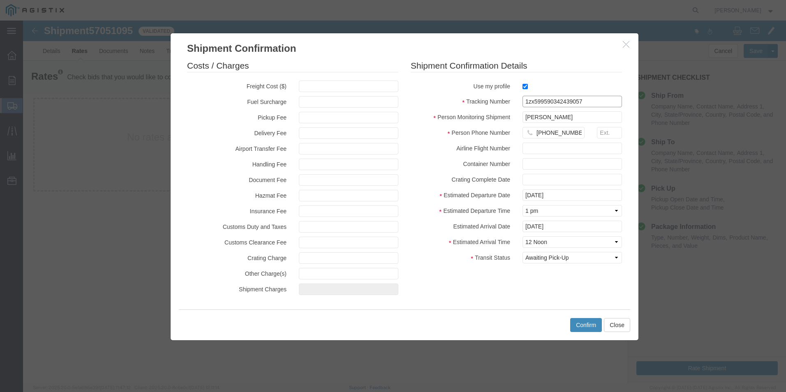
type input "1zx599590342439057"
click at [582, 327] on button "Confirm" at bounding box center [587, 325] width 32 height 14
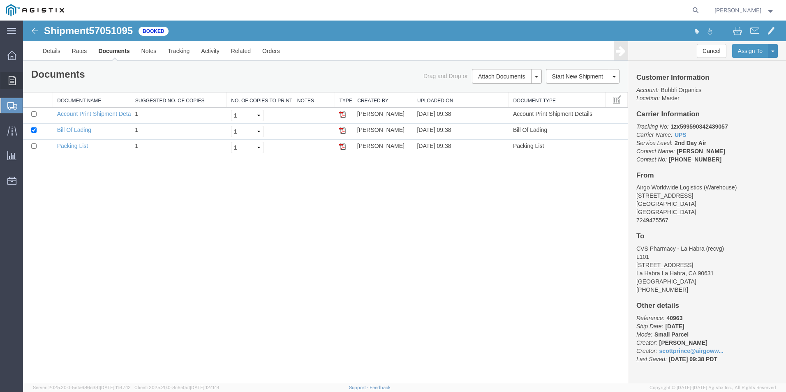
click at [9, 77] on icon at bounding box center [12, 80] width 7 height 9
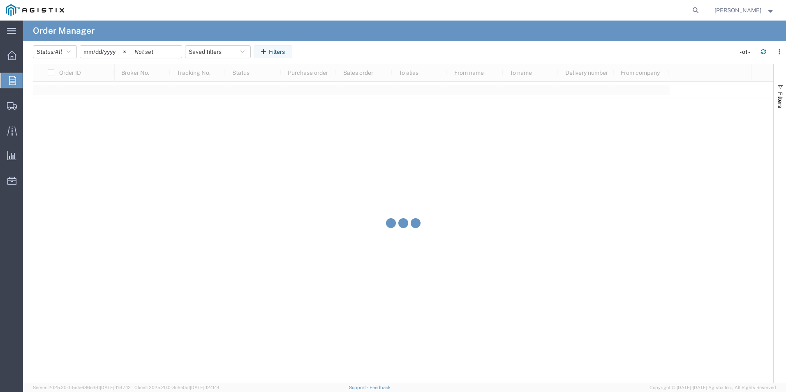
click at [0, 0] on span "Order Manager" at bounding box center [0, 0] width 0 height 0
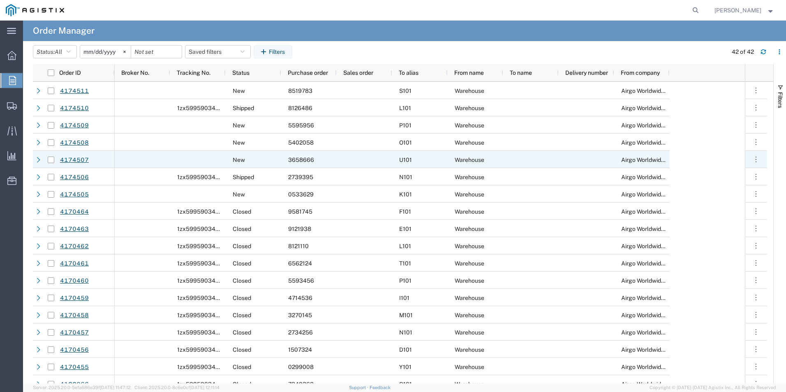
click at [294, 159] on span "3658666" at bounding box center [301, 160] width 26 height 7
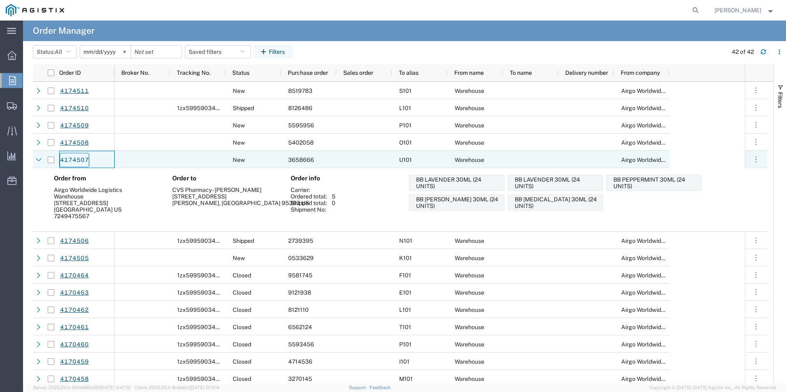
click at [82, 160] on link "4174507" at bounding box center [75, 160] width 30 height 14
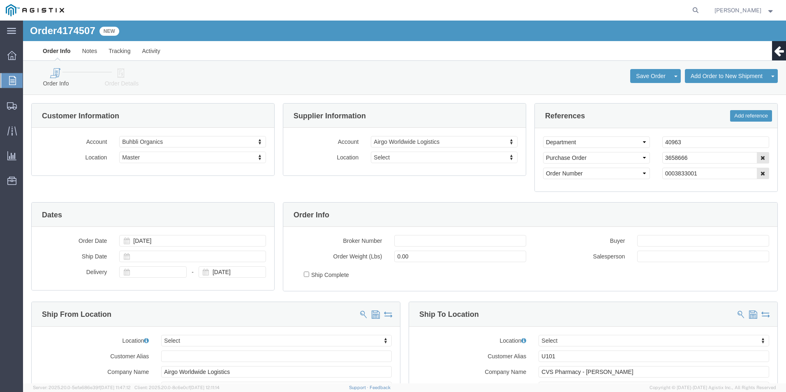
select select
click icon
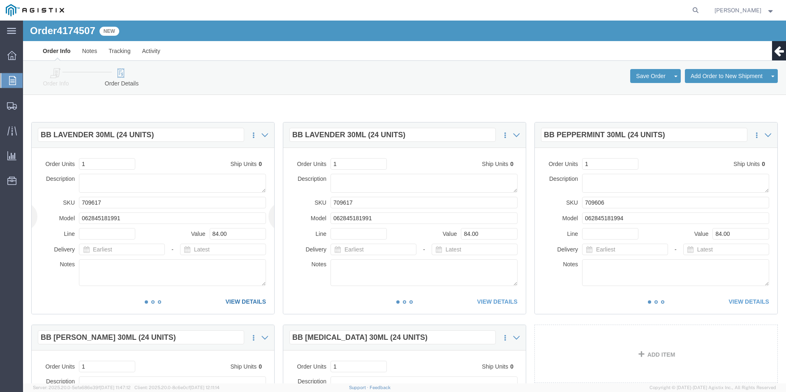
click link "VIEW DETAILS"
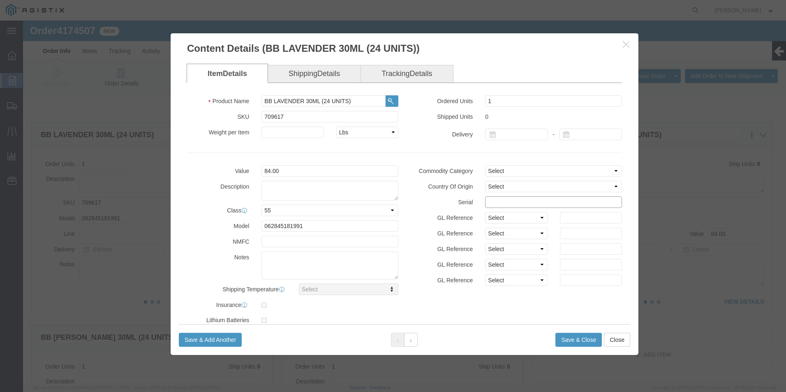
click input "text"
drag, startPoint x: 522, startPoint y: 183, endPoint x: 452, endPoint y: 183, distance: 69.9
click div "36586661111111111111"
type input "36586661111111111111"
click button "Save & Close"
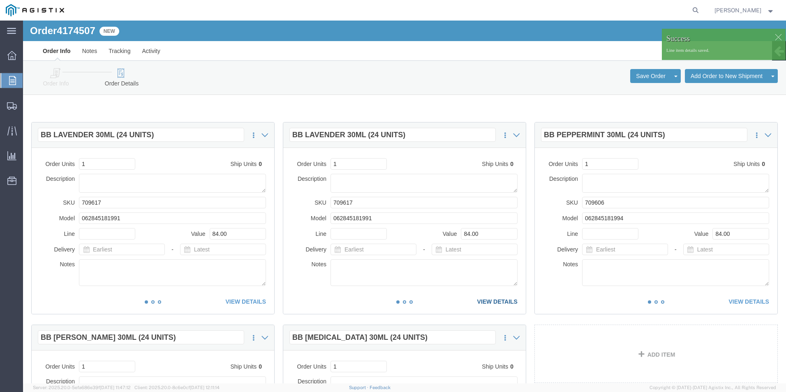
click link "VIEW DETAILS"
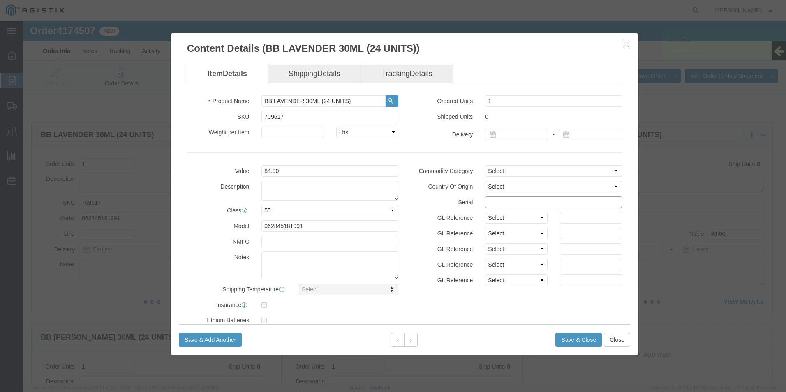
click input "text"
paste input "36586661111111111111"
type input "36586661111111111123"
click button "Save & Close"
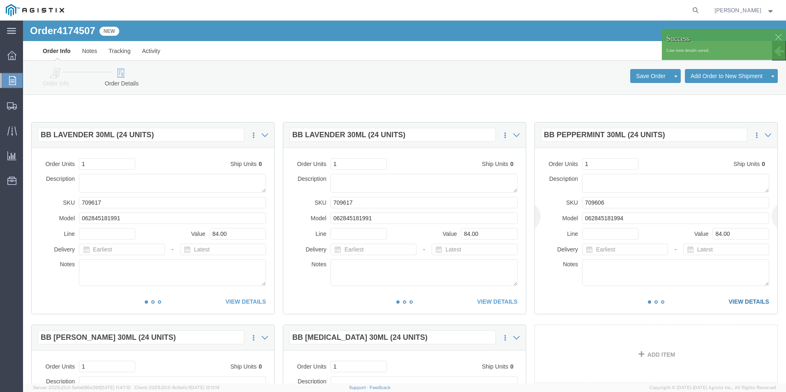
click link "VIEW DETAILS"
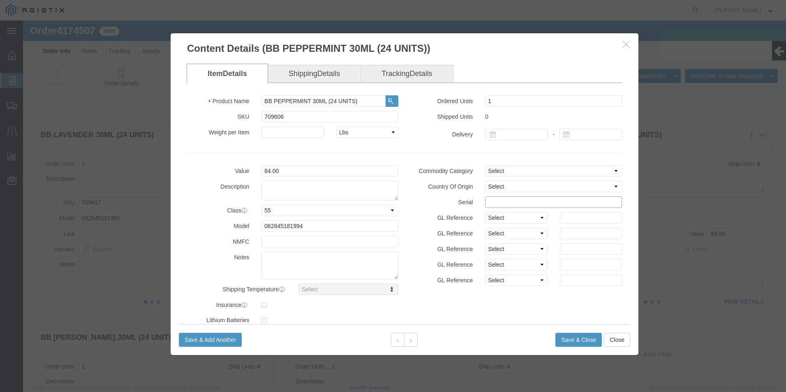
click input "text"
paste input "36586661111111111111"
type input "36586661111111111114"
click button "Save & Close"
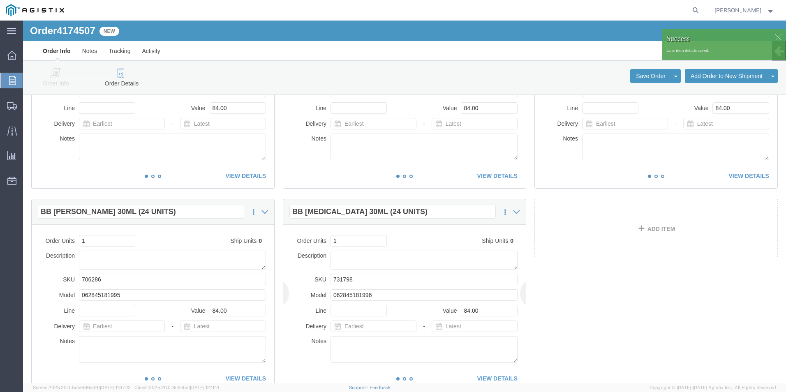
scroll to position [165, 0]
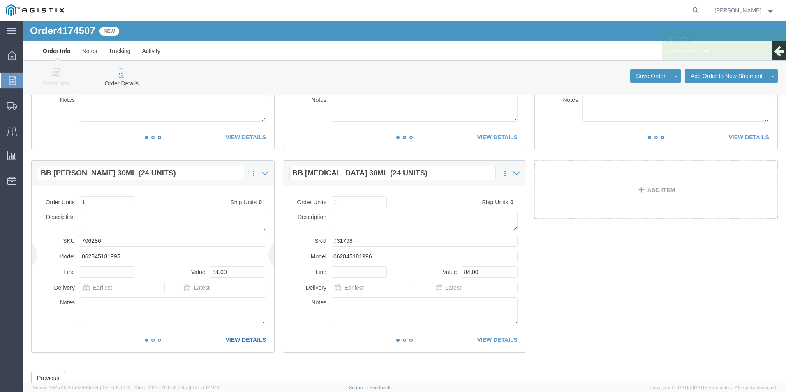
click link "VIEW DETAILS"
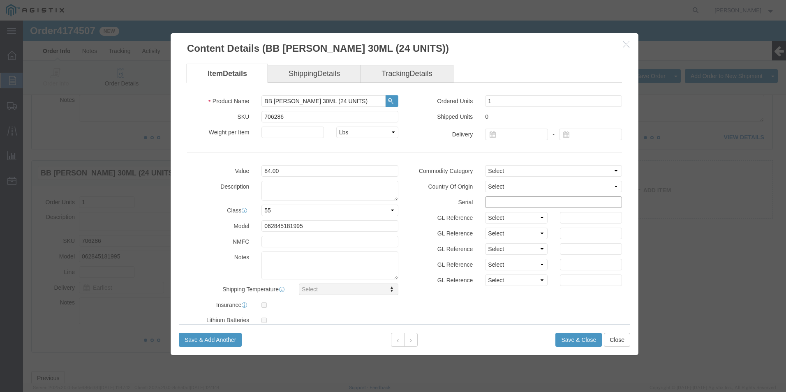
click input "text"
paste input "36586661111111111111"
type input "36586661111111111116"
click button "Save & Close"
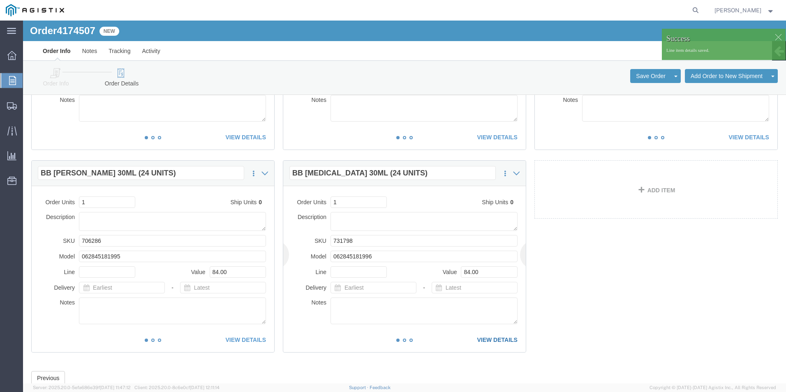
click link "VIEW DETAILS"
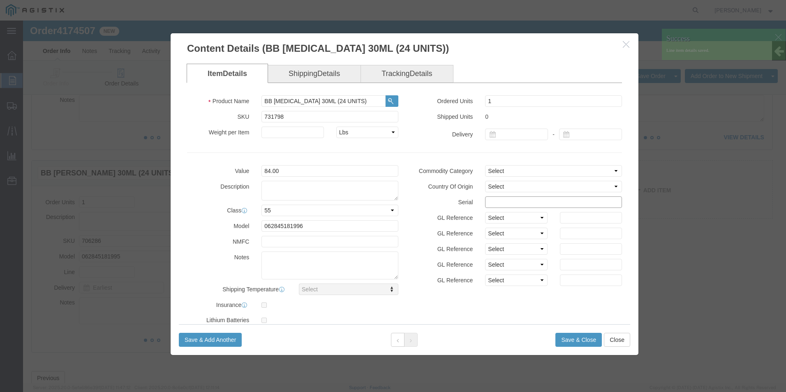
click input "text"
paste input "36586661111111111111"
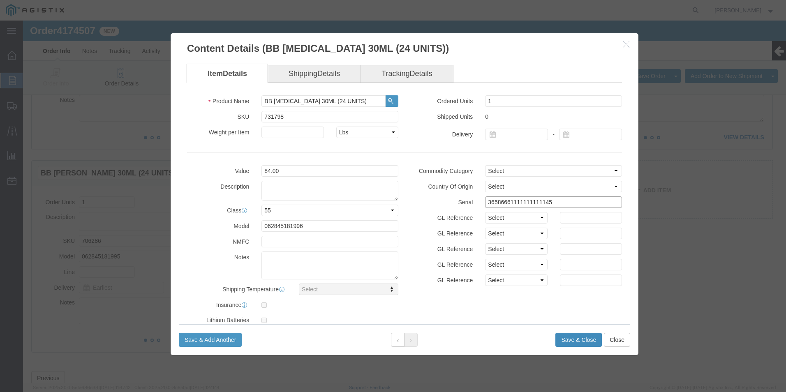
type input "36586661111111111145"
click button "Save & Close"
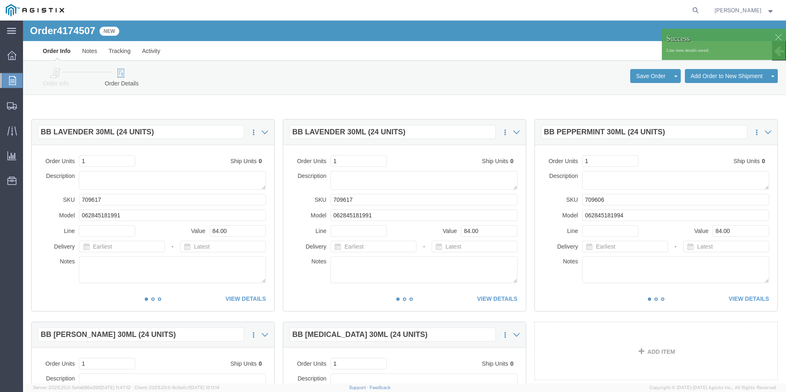
scroll to position [0, 0]
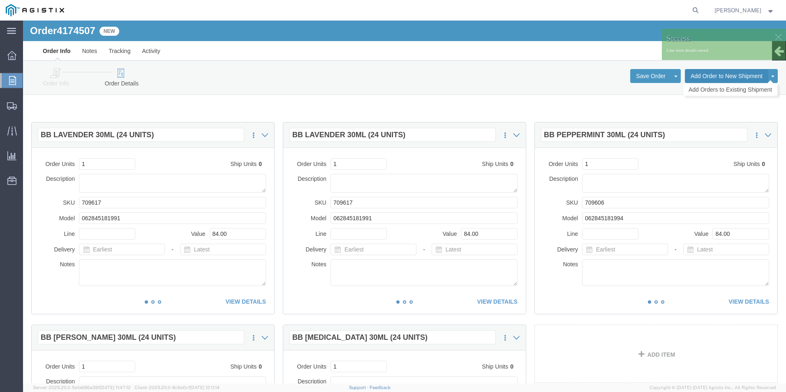
click button "Add Order to New Shipment"
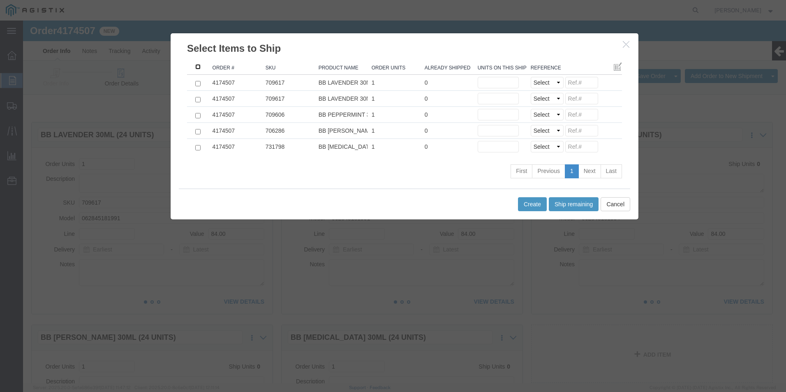
click input ": activate to sort column ascending"
checkbox input "true"
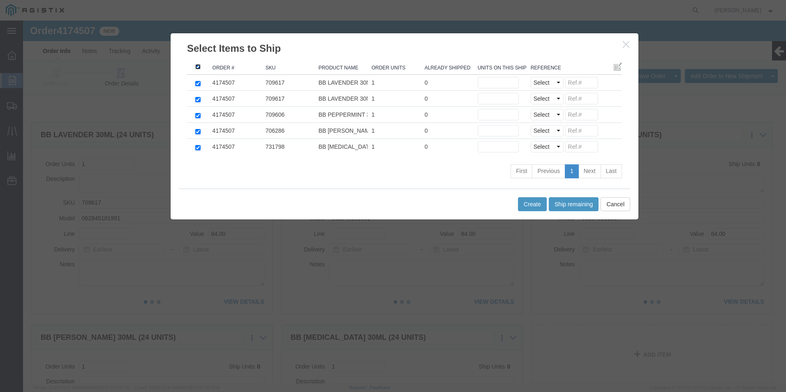
checkbox input "true"
click button "Ship remaining"
type input "1"
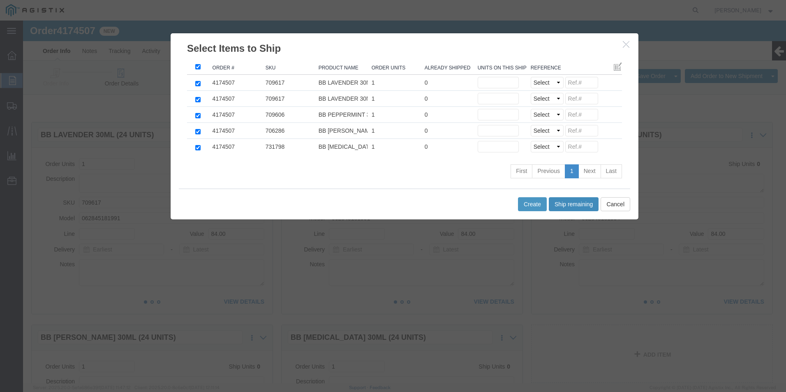
type input "1"
click select "Select Purchase Order Delivery Number"
select select "PO"
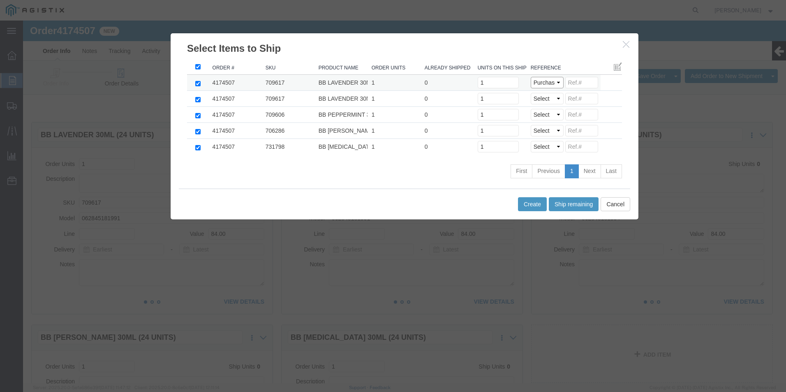
click select "Select Purchase Order Delivery Number"
select select "PO"
click select "Select Purchase Order Delivery Number"
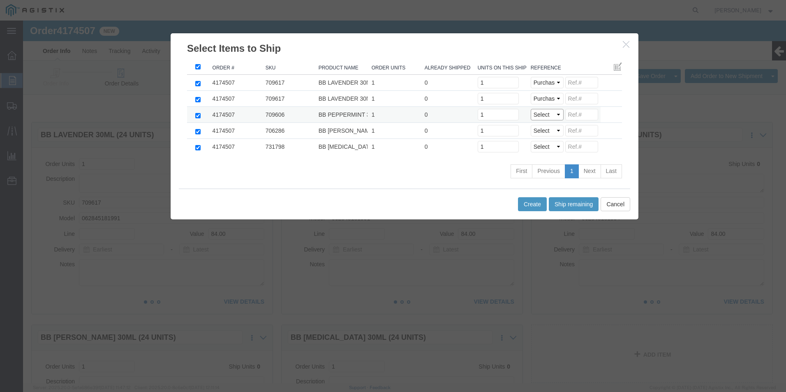
select select "PO"
click select "Select Purchase Order Delivery Number"
select select "PO"
click select "Select Purchase Order Delivery Number"
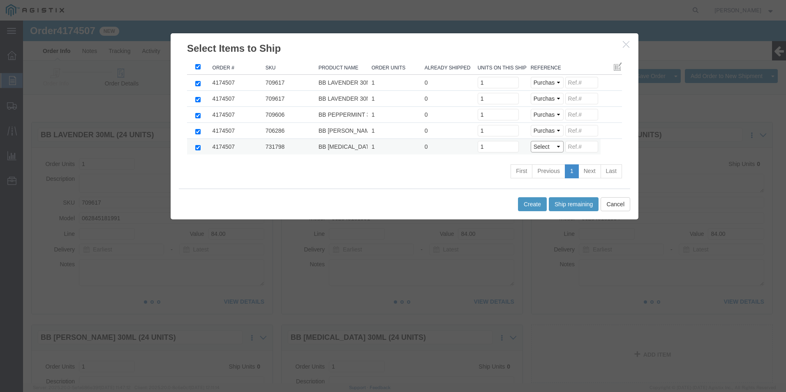
click select "Select Purchase Order Delivery Number"
select select "PO"
click select "Select Purchase Order Delivery Number"
click input
paste input "36586661111111111111"
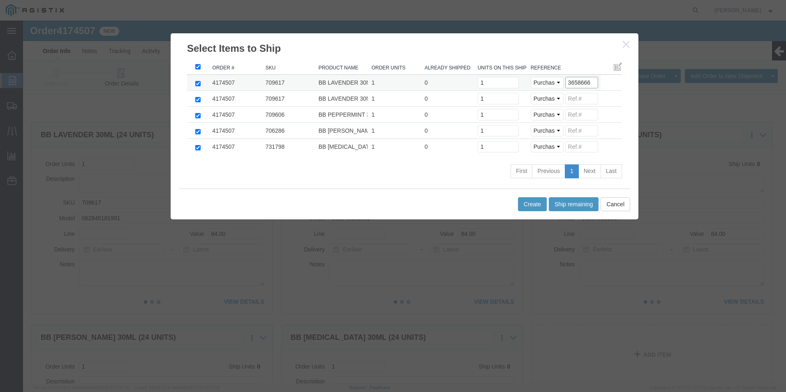
drag, startPoint x: 568, startPoint y: 64, endPoint x: 506, endPoint y: 66, distance: 62.1
click div "Select Purchase Order Delivery Number 3658666"
type input "3658666"
click input
paste input "3658666"
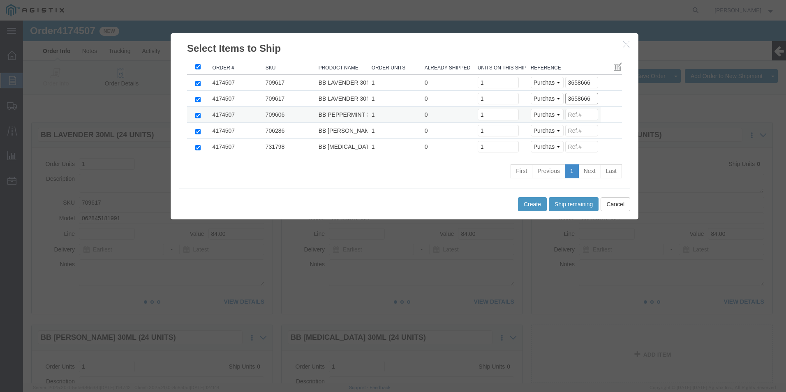
type input "3658666"
click input
paste input "3658666"
type input "3658666"
click input
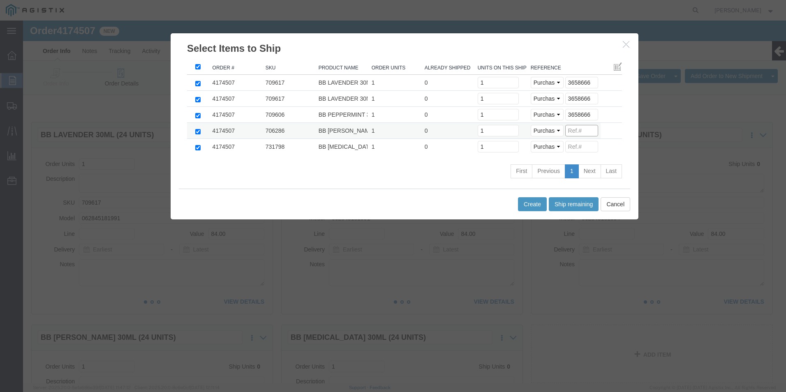
paste input "3658666"
type input "3658666"
click input
paste input "3658666"
type input "3658666"
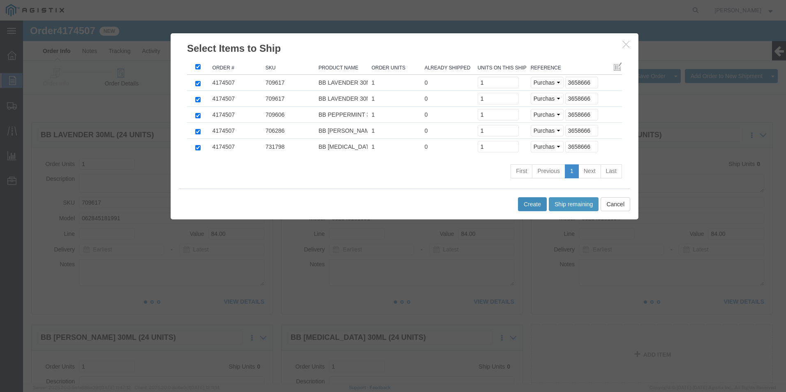
click button "Create"
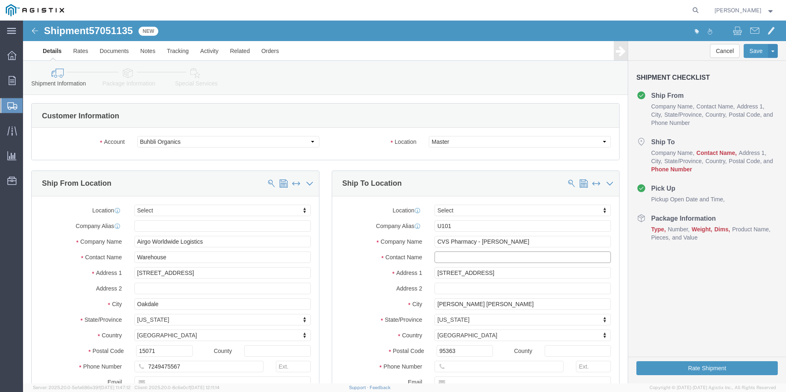
click input "text"
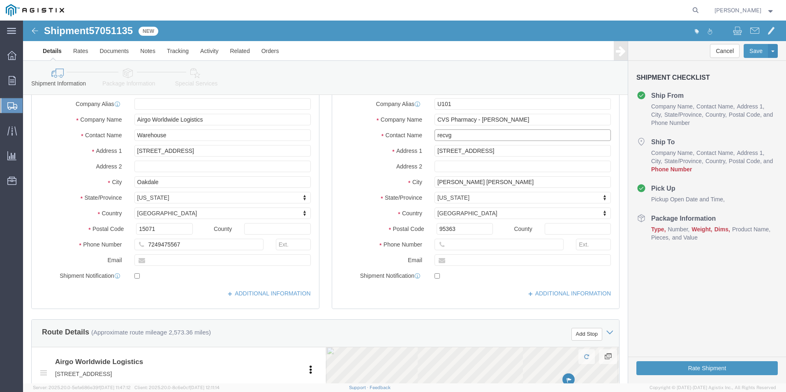
scroll to position [123, 0]
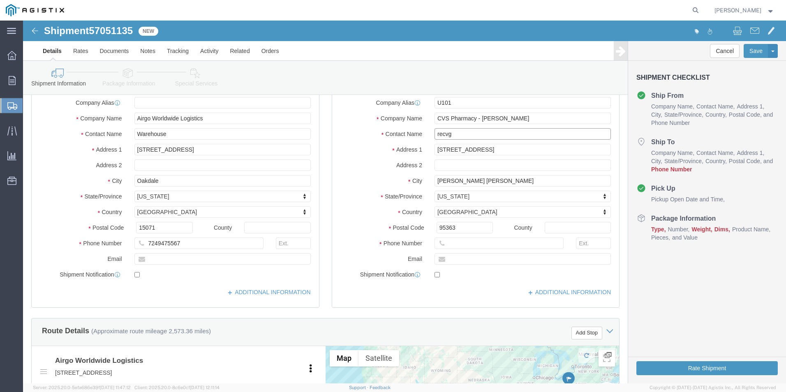
type input "recvg"
click input "text"
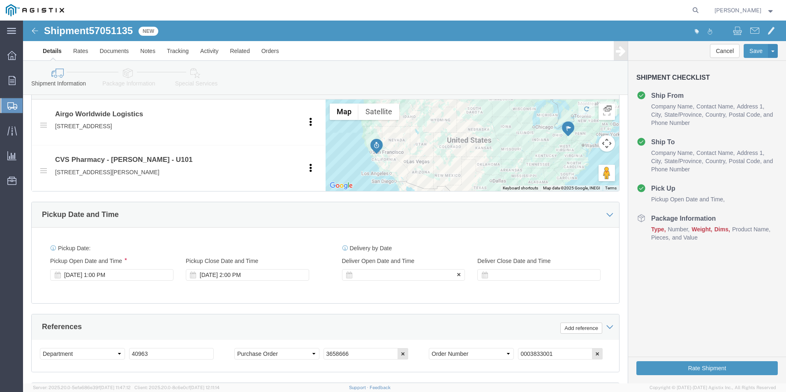
type input "[PHONE_NUMBER]"
click div
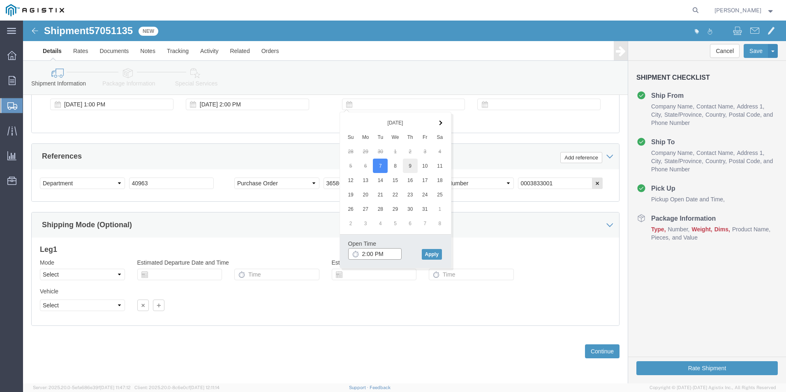
type input "2:00 PM"
click button "Apply"
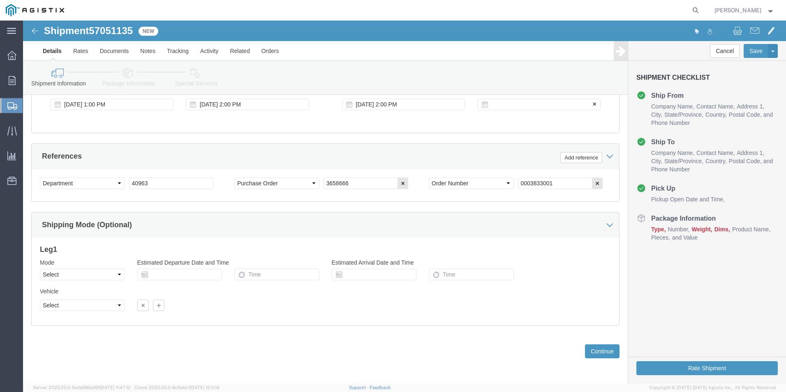
click div
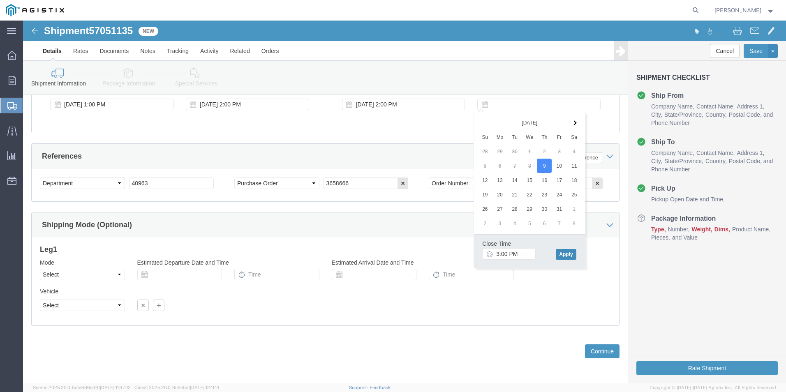
click button "Apply"
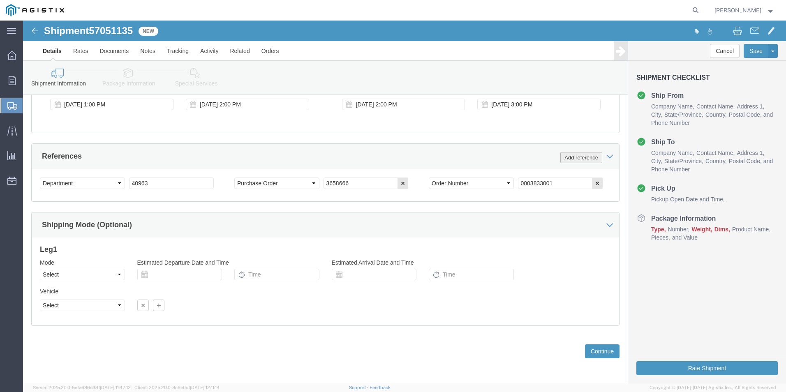
click button "Add reference"
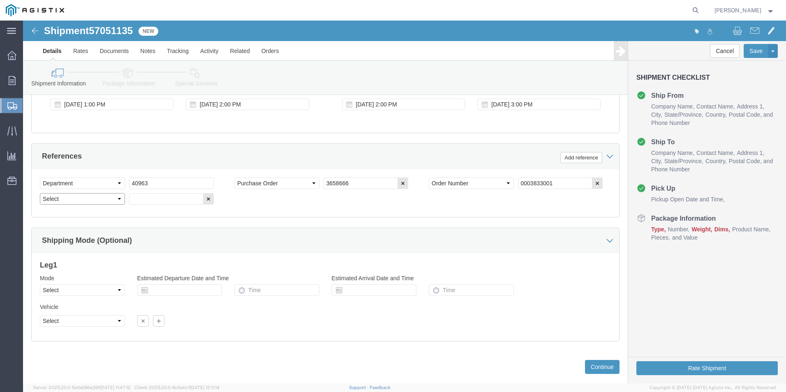
click select "Select Account Type Activity ID Airline Appointment Number ASN Batch Request # …"
select select "BOL"
click select "Select Account Type Activity ID Airline Appointment Number ASN Batch Request # …"
click input "text"
type input "4174507"
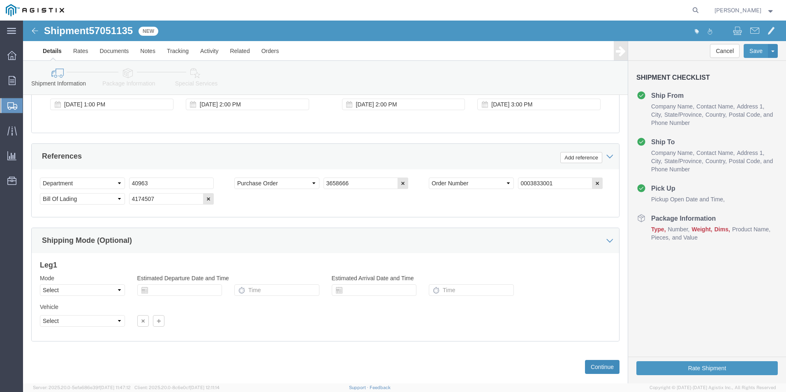
click button "Continue"
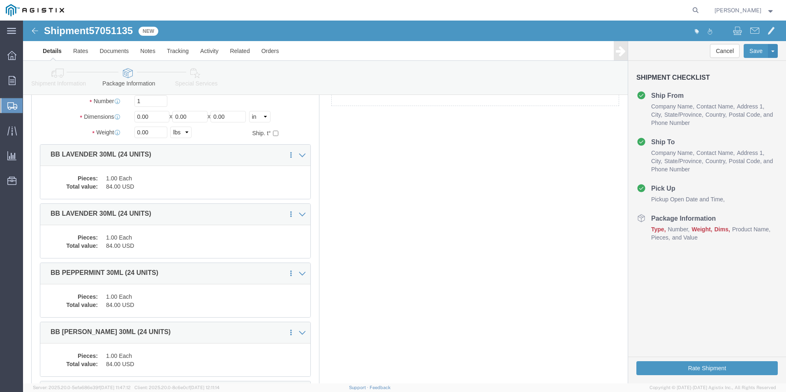
scroll to position [0, 0]
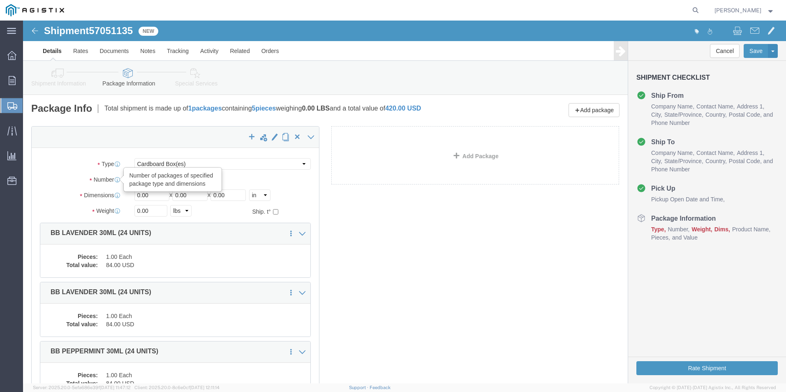
click div "Number Number of packages of specified package type and dimensions 1"
type input "5"
drag, startPoint x: 81, startPoint y: 185, endPoint x: 79, endPoint y: 189, distance: 4.2
click div "Package Type Select Bale(s) Basket(s) Bolt(s) Bottle(s) Buckets Bulk Bundle(s) …"
type input "10"
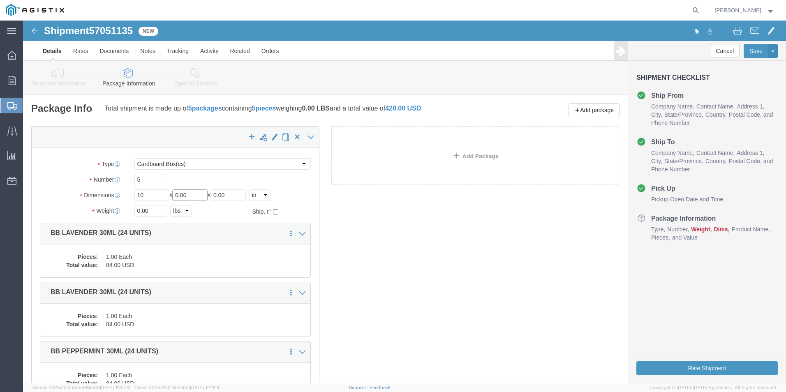
drag, startPoint x: 140, startPoint y: 181, endPoint x: 131, endPoint y: 182, distance: 8.7
click div "Package Type Select Bale(s) Basket(s) Bolt(s) Bottle(s) Buckets Bulk Bundle(s) …"
type input "10"
drag, startPoint x: 183, startPoint y: 179, endPoint x: 168, endPoint y: 182, distance: 15.9
click div "Package Type Select Bale(s) Basket(s) Bolt(s) Bottle(s) Buckets Bulk Bundle(s) …"
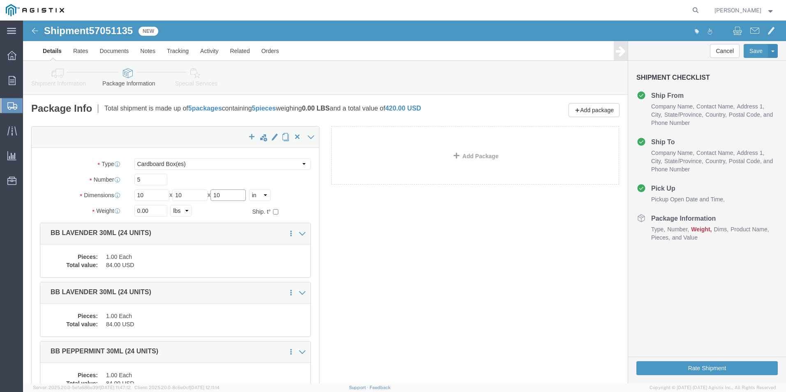
type input "10"
drag, startPoint x: 129, startPoint y: 189, endPoint x: 27, endPoint y: 195, distance: 101.8
click div "Weight 0.00 Select kgs lbs Ship. t°"
type input "25"
drag, startPoint x: 693, startPoint y: 346, endPoint x: 717, endPoint y: 366, distance: 32.1
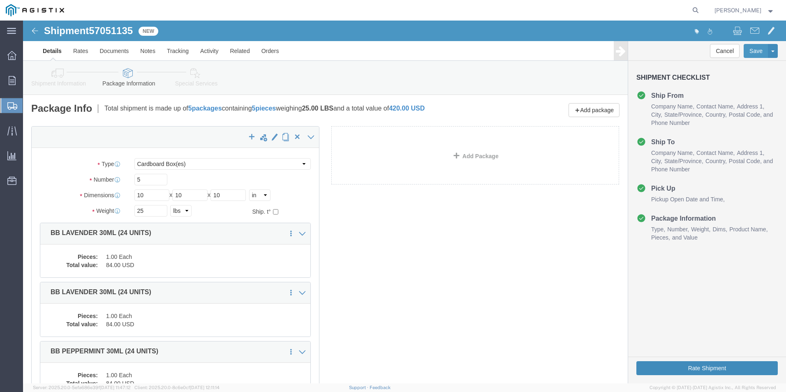
click button "Rate Shipment"
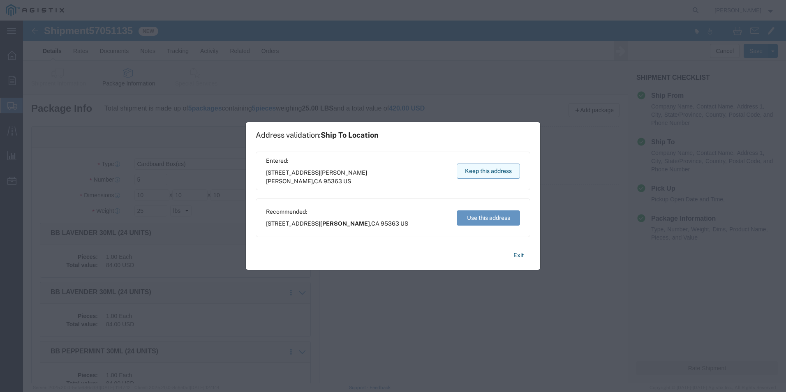
click at [488, 170] on button "Keep this address" at bounding box center [488, 171] width 63 height 15
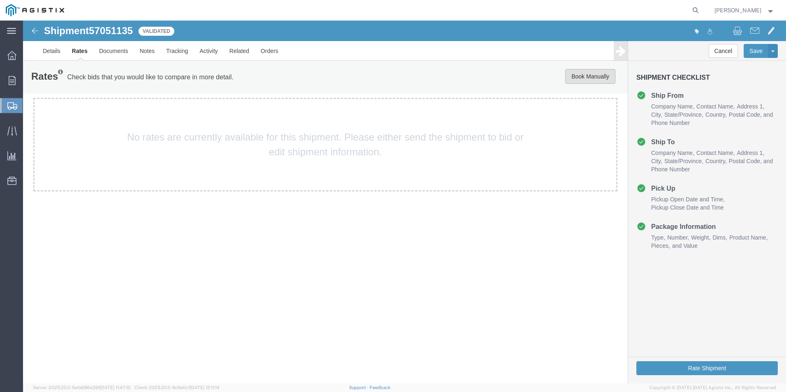
click at [593, 77] on button "Book Manually" at bounding box center [591, 76] width 50 height 15
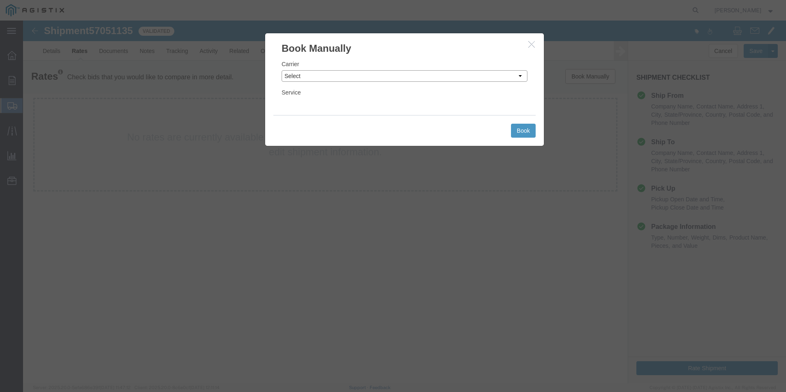
click at [344, 79] on select "Select Add New Carrier (and default service) ACI Guide APC Airport Google Milea…" at bounding box center [405, 76] width 246 height 12
select select "12"
click at [282, 70] on select "Select Add New Carrier (and default service) ACI Guide APC Airport Google Milea…" at bounding box center [405, 76] width 246 height 12
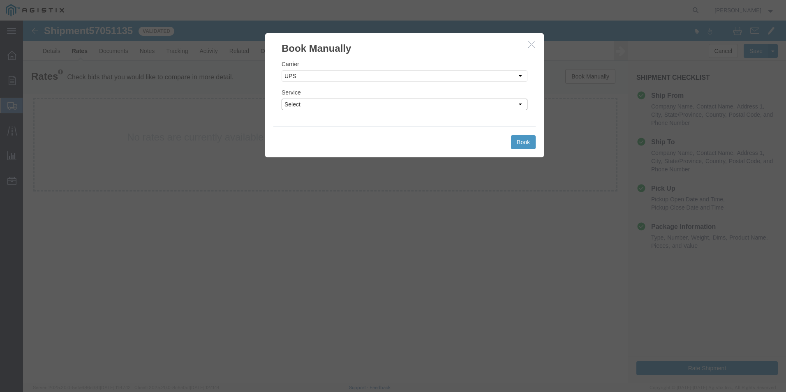
click at [375, 100] on select "Select 2nd Day Air 2nd Day Air A.M. 3 Day Select BOUND PRINTED MATTER, UPS DELI…" at bounding box center [405, 105] width 246 height 12
select select "42"
click at [282, 99] on select "Select 2nd Day Air 2nd Day Air A.M. 3 Day Select BOUND PRINTED MATTER, UPS DELI…" at bounding box center [405, 105] width 246 height 12
click at [524, 141] on button "Book" at bounding box center [523, 142] width 25 height 14
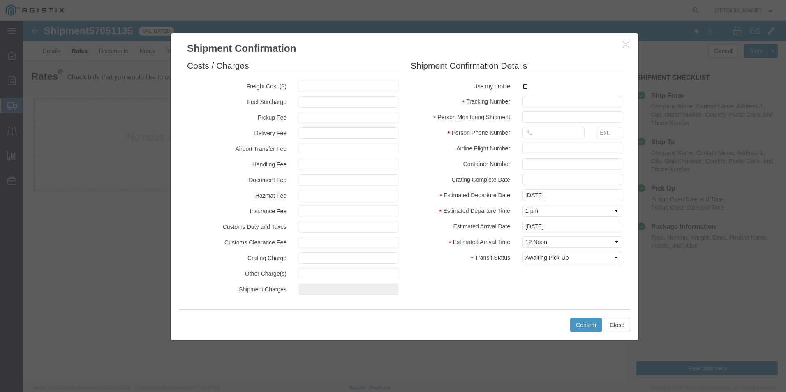
click at [524, 88] on input "checkbox" at bounding box center [525, 86] width 5 height 5
checkbox input "true"
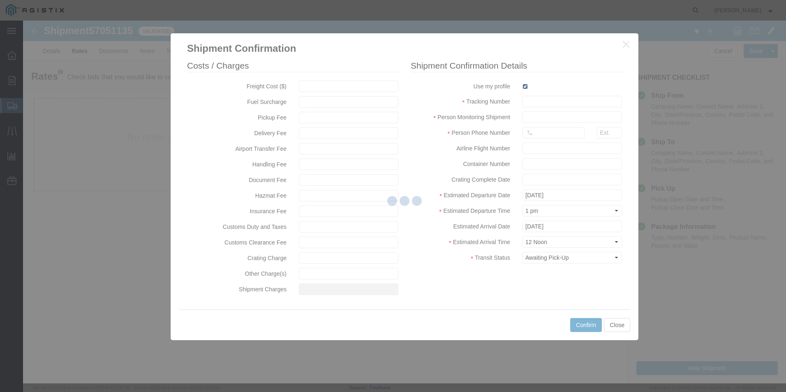
type input "[PERSON_NAME]"
type input "[PHONE_NUMBER]"
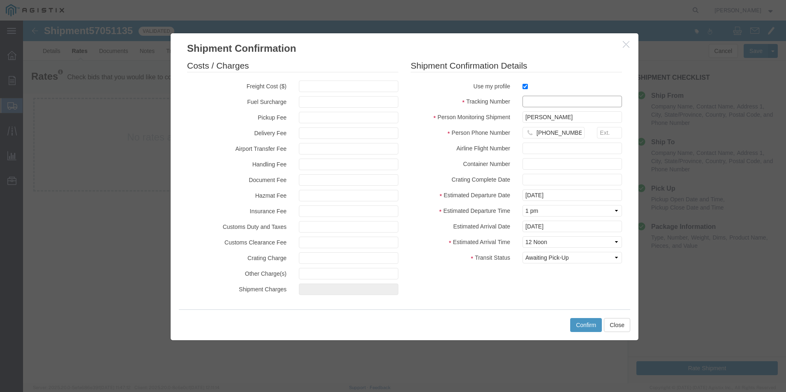
click at [533, 98] on input "text" at bounding box center [573, 102] width 100 height 12
type input "1zx599590341422003"
click at [585, 325] on button "Confirm" at bounding box center [587, 325] width 32 height 14
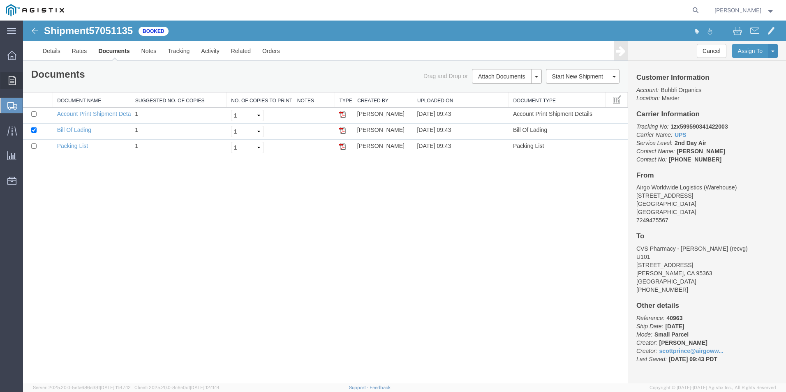
click at [0, 0] on span "Order Manager" at bounding box center [0, 0] width 0 height 0
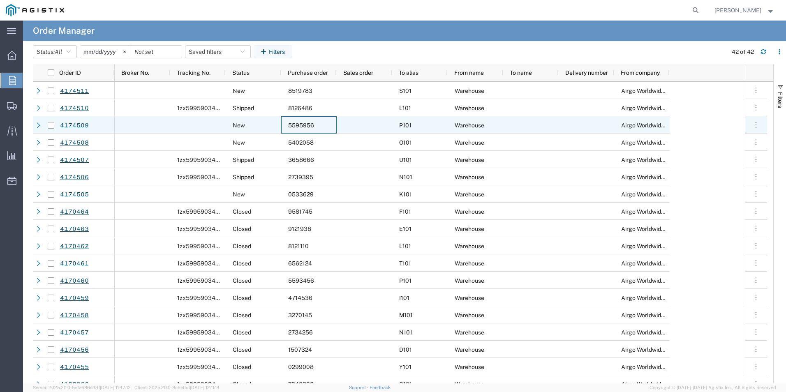
click at [313, 125] on span "5595956" at bounding box center [301, 125] width 26 height 7
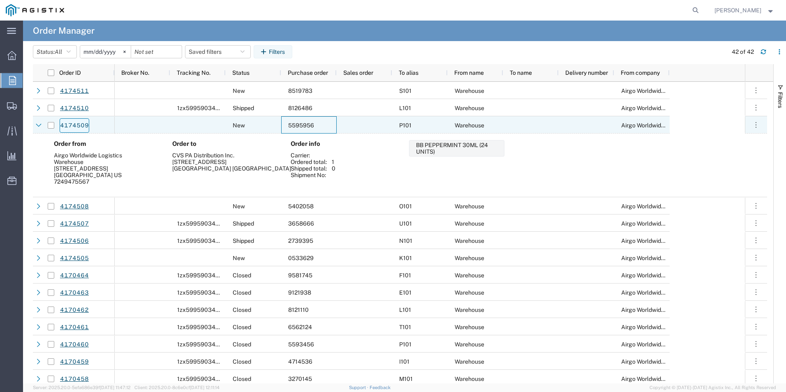
click at [73, 124] on link "4174509" at bounding box center [75, 125] width 30 height 14
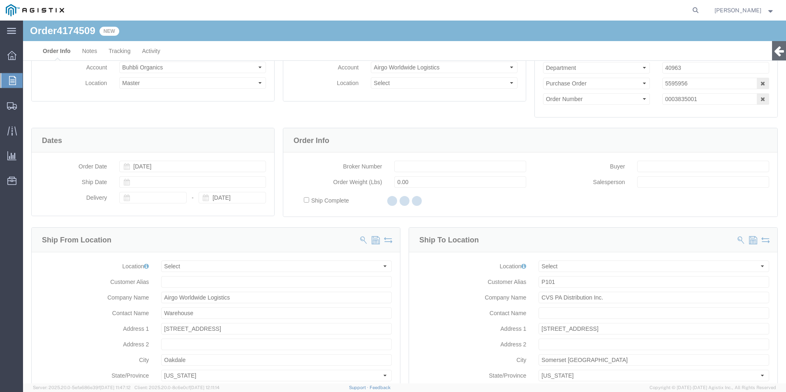
select select
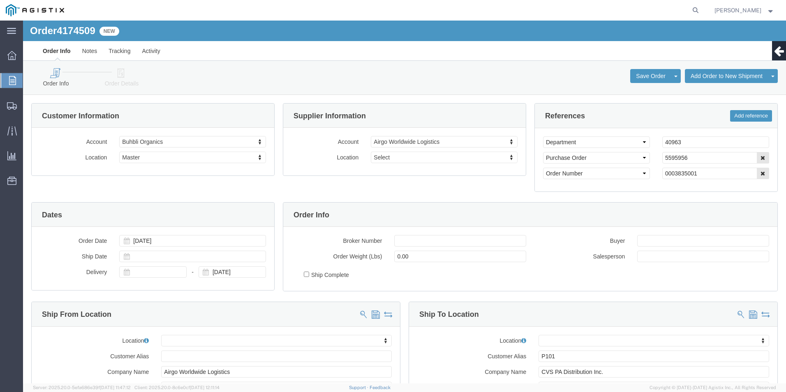
click icon
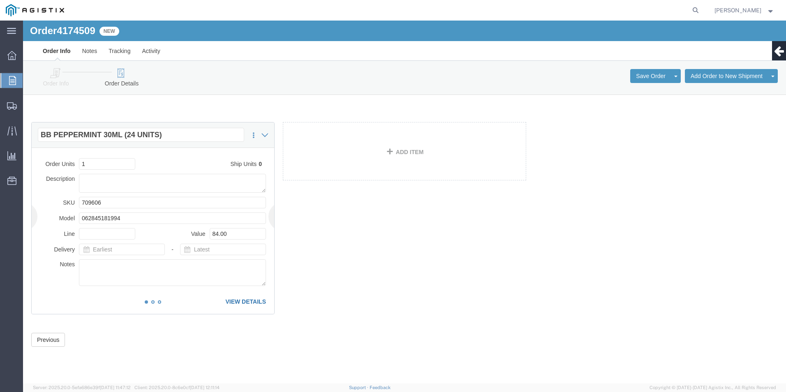
click link "VIEW DETAILS"
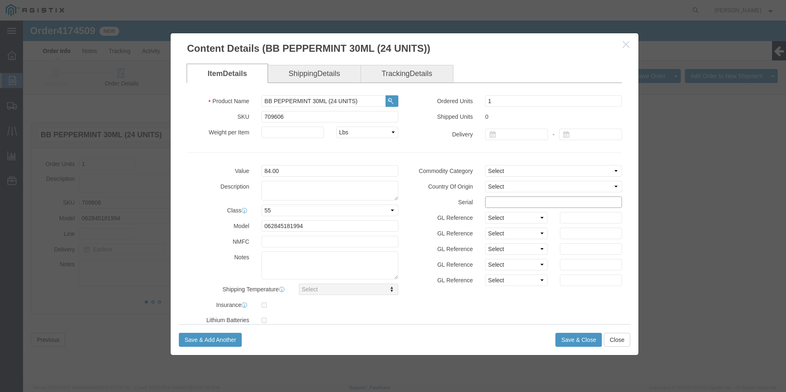
click input "text"
type input "55959561111111111111"
click button "Save & Close"
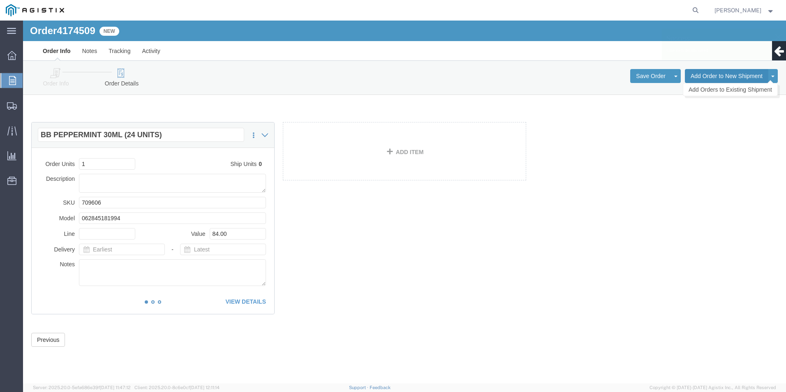
click button "Add Order to New Shipment"
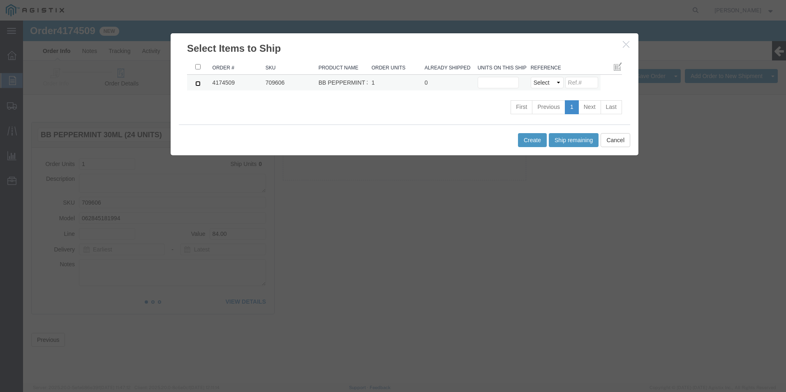
click input "checkbox"
checkbox input "true"
click button "Ship remaining"
type input "1"
click select "Select Purchase Order Delivery Number"
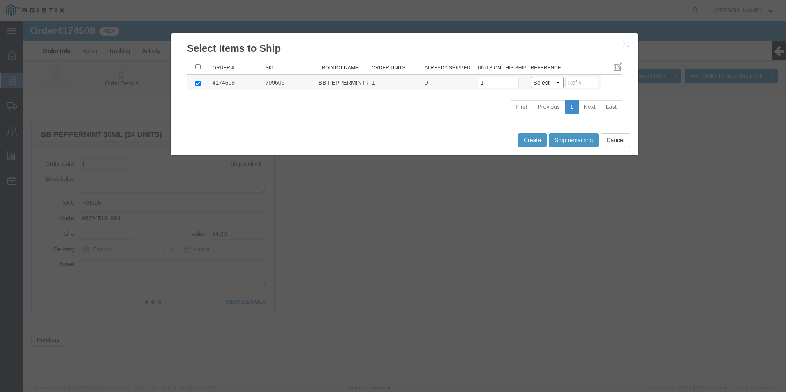
select select "PO"
click select "Select Purchase Order Delivery Number"
click input
paste input "3658666"
type input "3"
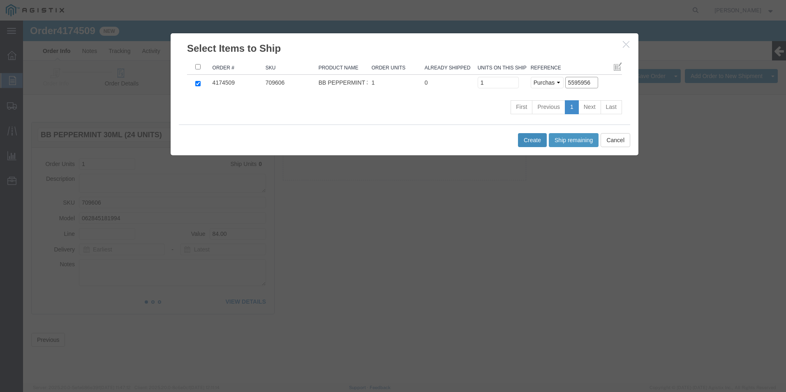
type input "5595956"
click button "Create"
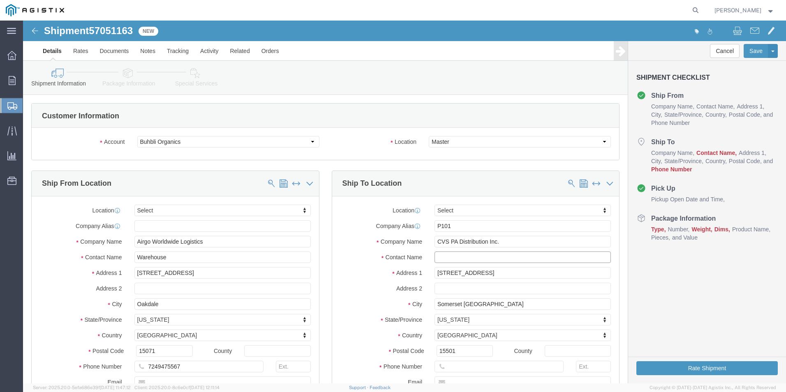
click input "text"
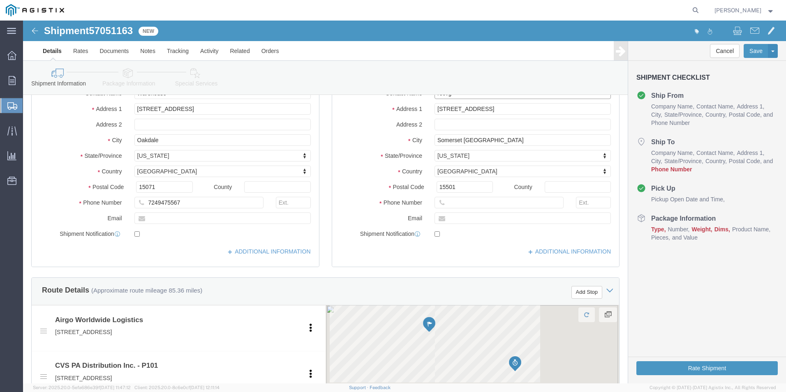
scroll to position [165, 0]
type input "recvg"
click input "text"
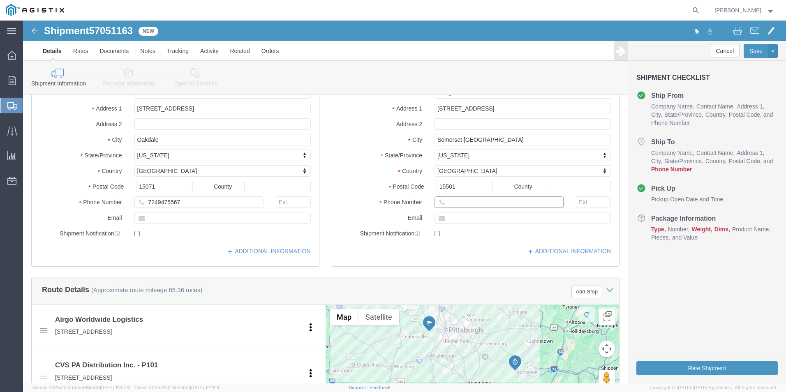
click input "text"
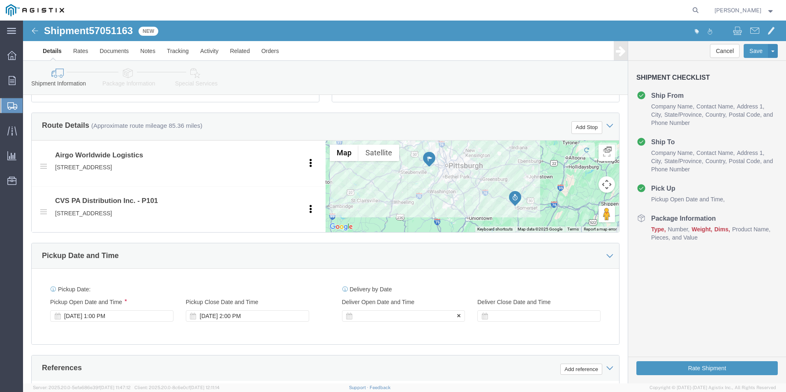
type input "[PHONE_NUMBER]"
click div
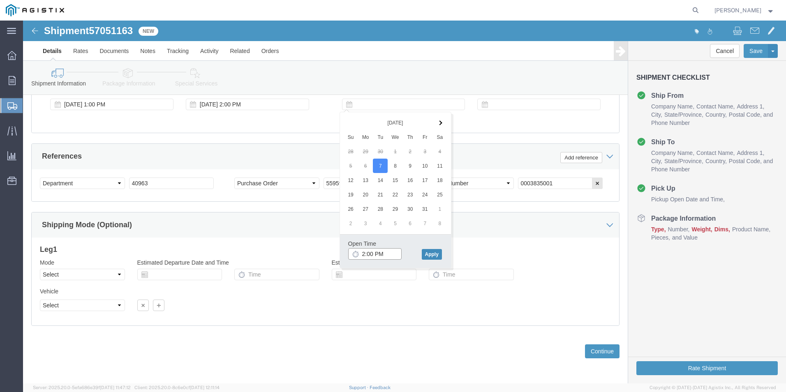
type input "2:00 PM"
drag, startPoint x: 413, startPoint y: 234, endPoint x: 391, endPoint y: 140, distance: 96.3
click div "[DATE] Su Mo Tu We Th Fr Sa 28 29 30 1 2 3 4 5 6 7 8 9 10 11 12 13 14 15 16 17 …"
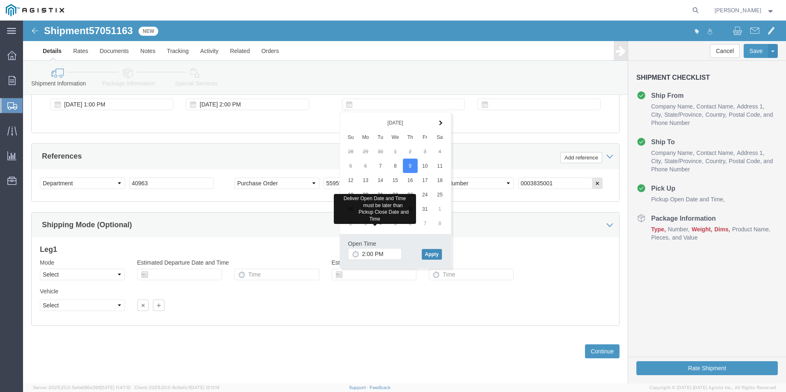
click button "Apply"
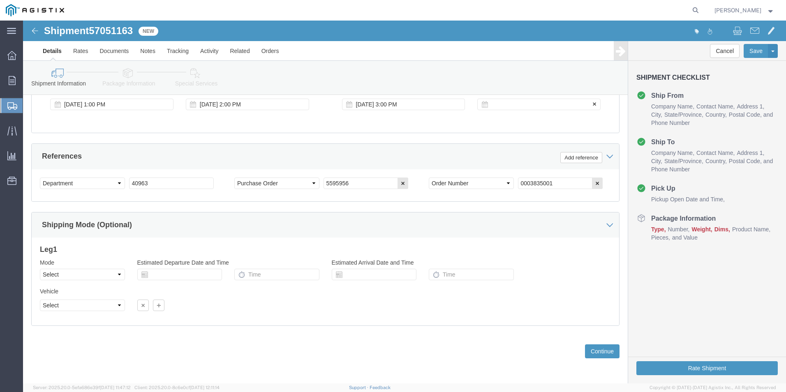
click div
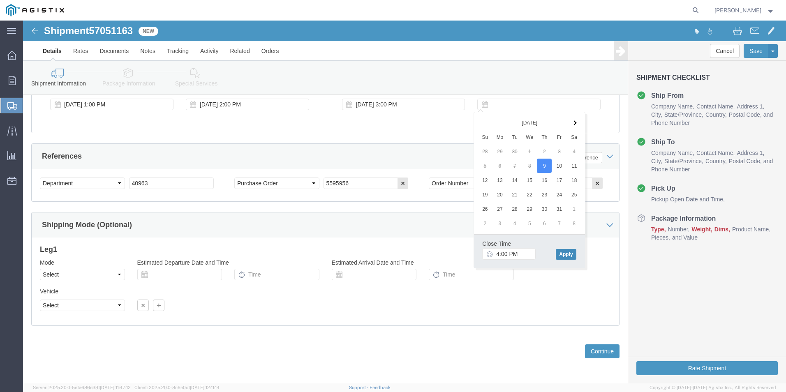
click button "Apply"
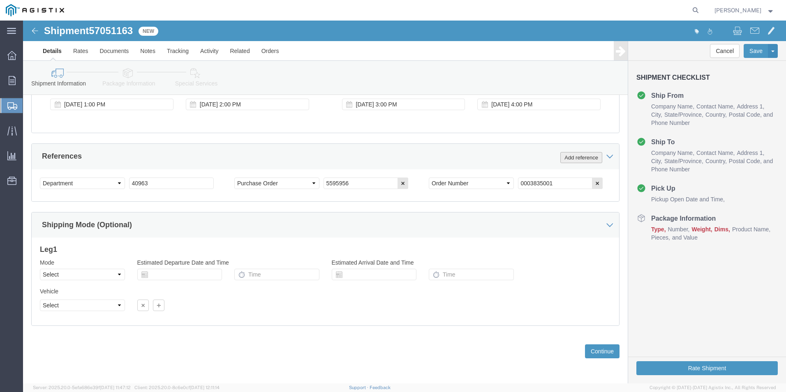
click button "Add reference"
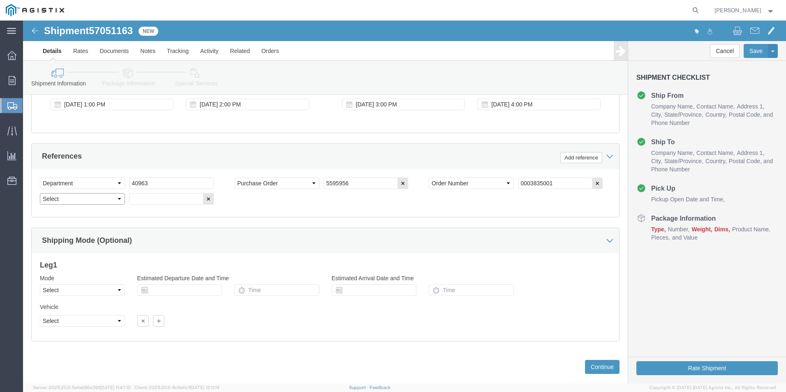
click select "Select Account Type Activity ID Airline Appointment Number ASN Batch Request # …"
select select "BOL"
click select "Select Account Type Activity ID Airline Appointment Number ASN Batch Request # …"
click input "text"
type input "4174509"
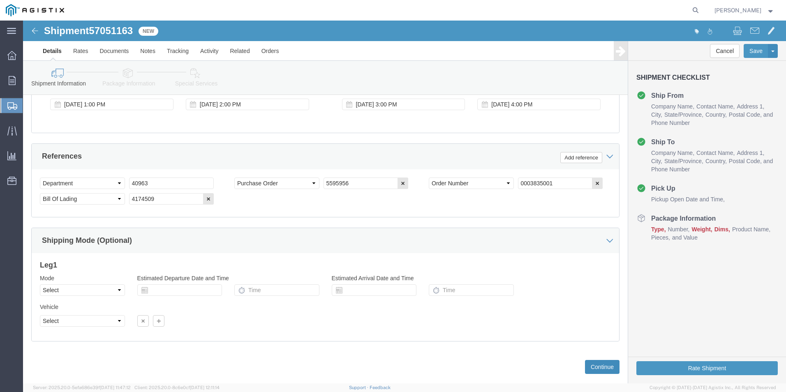
click button "Continue"
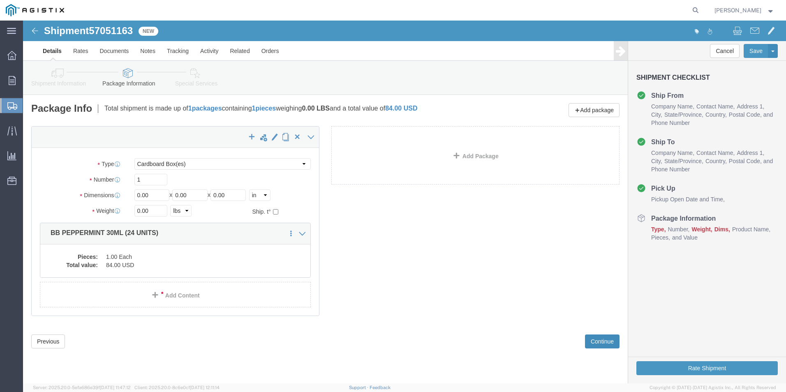
scroll to position [0, 0]
click div "Please fix the following errors Customer Information Account Select Airgo World…"
type input "10"
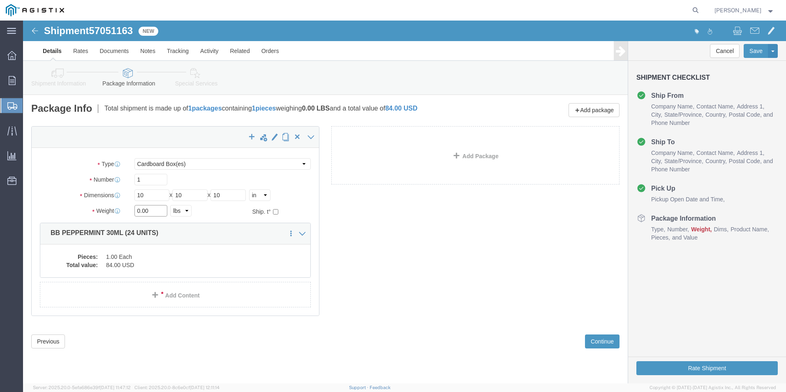
drag, startPoint x: 138, startPoint y: 189, endPoint x: 32, endPoint y: 192, distance: 105.3
click div "Weight 0.00 Select kgs lbs Ship. t°"
type input "5"
click button "Continue"
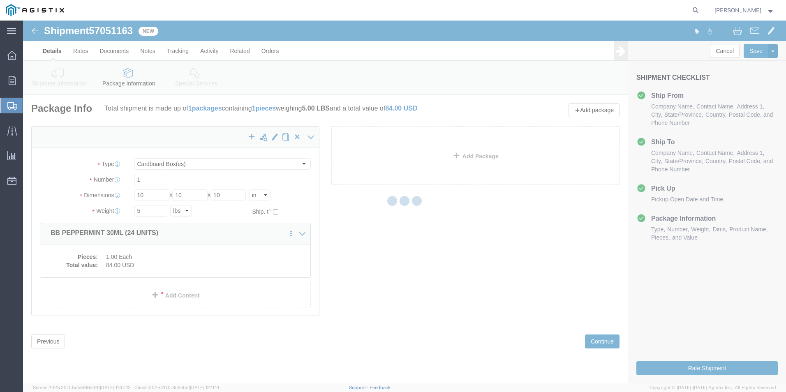
select select
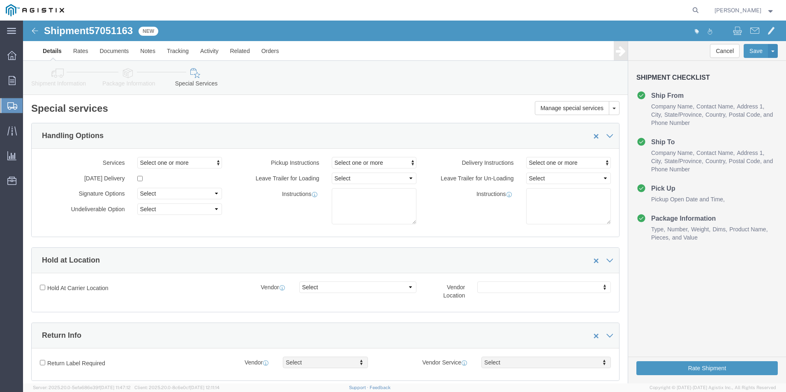
drag, startPoint x: 677, startPoint y: 338, endPoint x: 676, endPoint y: 343, distance: 4.7
click div "Rate Shipment"
click button "Rate Shipment"
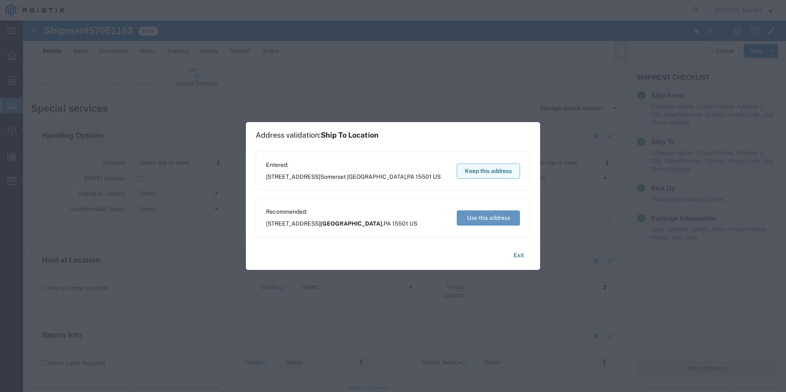
click at [481, 171] on button "Keep this address" at bounding box center [488, 171] width 63 height 15
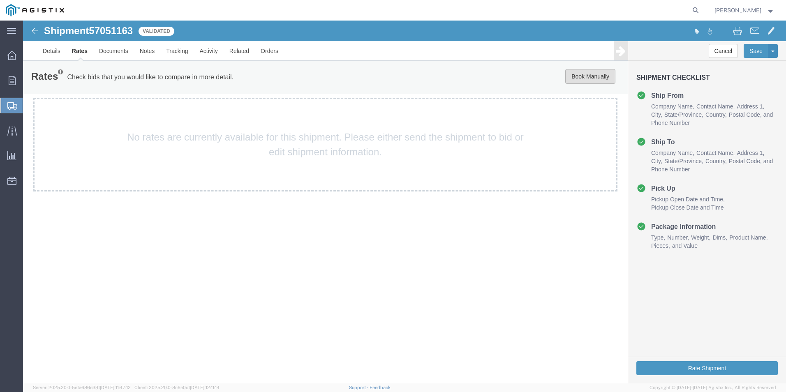
click at [582, 74] on button "Book Manually" at bounding box center [591, 76] width 50 height 15
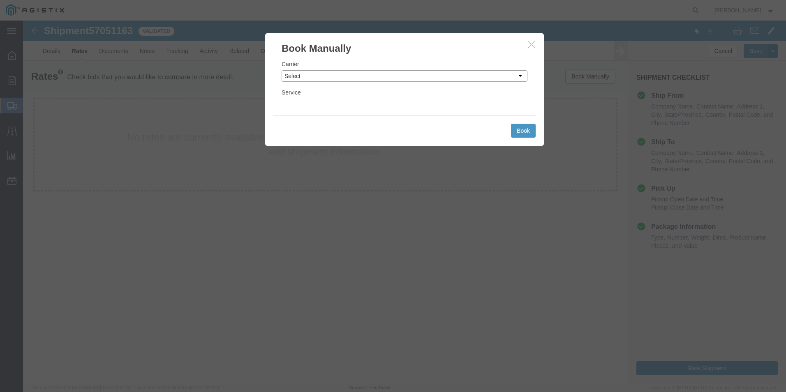
click at [309, 78] on select "Select Add New Carrier (and default service) ACI Guide APC Airport Google Milea…" at bounding box center [405, 76] width 246 height 12
select select "12"
click at [282, 70] on select "Select Add New Carrier (and default service) ACI Guide APC Airport Google Milea…" at bounding box center [405, 76] width 246 height 12
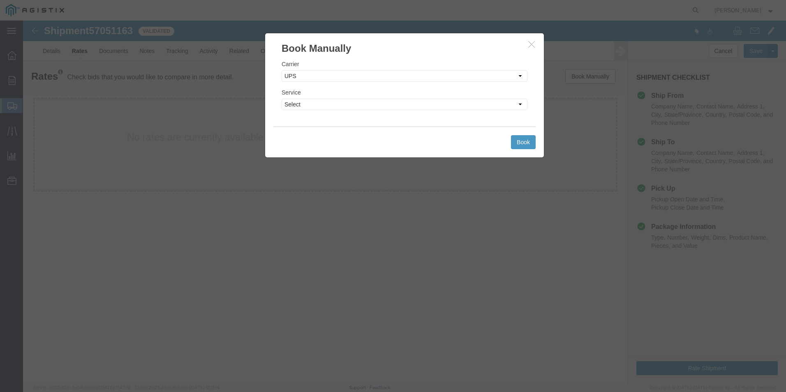
click at [336, 97] on div "Service Select 2nd Day Air 2nd Day Air A.M. 3 Day Select BOUND PRINTED MATTER, …" at bounding box center [405, 99] width 246 height 22
click at [335, 104] on select "Select 2nd Day Air 2nd Day Air A.M. 3 Day Select BOUND PRINTED MATTER, UPS DELI…" at bounding box center [405, 105] width 246 height 12
select select "42"
click at [282, 99] on select "Select 2nd Day Air 2nd Day Air A.M. 3 Day Select BOUND PRINTED MATTER, UPS DELI…" at bounding box center [405, 105] width 246 height 12
click at [517, 142] on button "Book" at bounding box center [523, 142] width 25 height 14
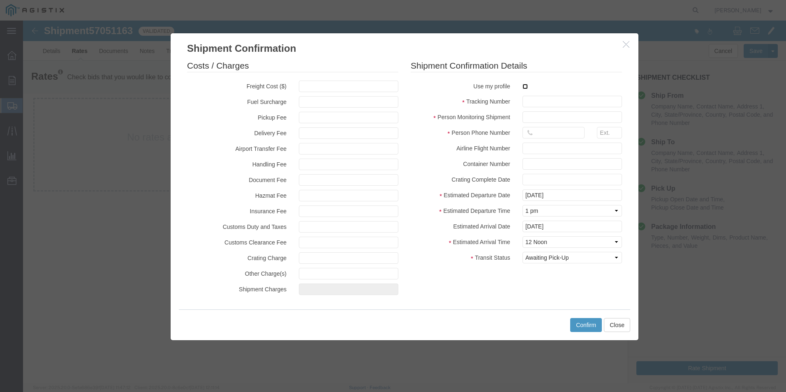
drag, startPoint x: 526, startPoint y: 86, endPoint x: 527, endPoint y: 93, distance: 7.4
click at [526, 86] on input "checkbox" at bounding box center [525, 86] width 5 height 5
checkbox input "true"
type input "[PERSON_NAME]"
type input "[PHONE_NUMBER]"
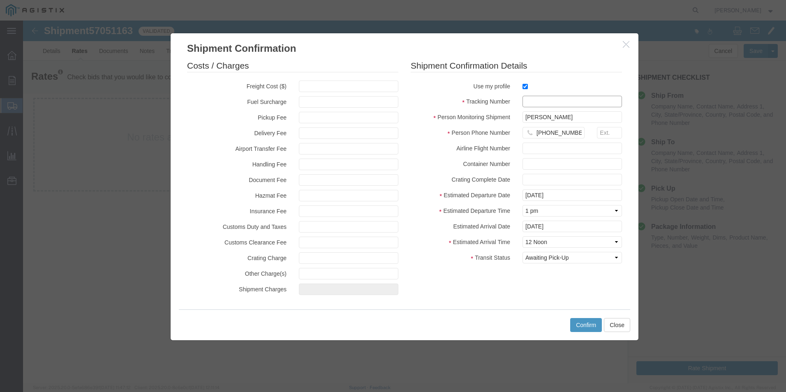
click at [533, 102] on input "text" at bounding box center [573, 102] width 100 height 12
type input "1zx599590341105794"
click at [588, 326] on button "Confirm" at bounding box center [587, 325] width 32 height 14
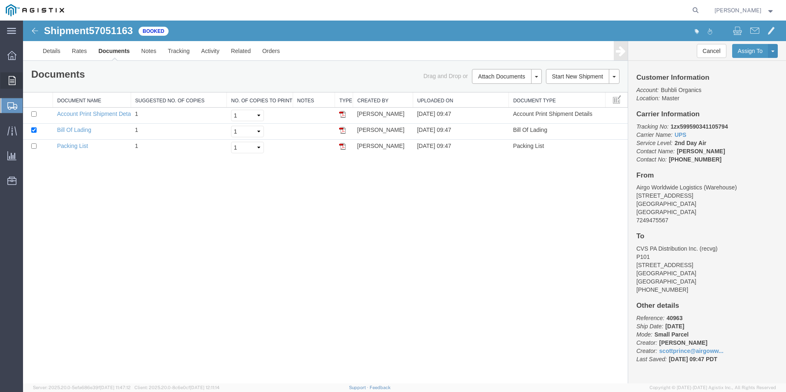
click at [0, 0] on span "Order Manager" at bounding box center [0, 0] width 0 height 0
